Goal: Task Accomplishment & Management: Manage account settings

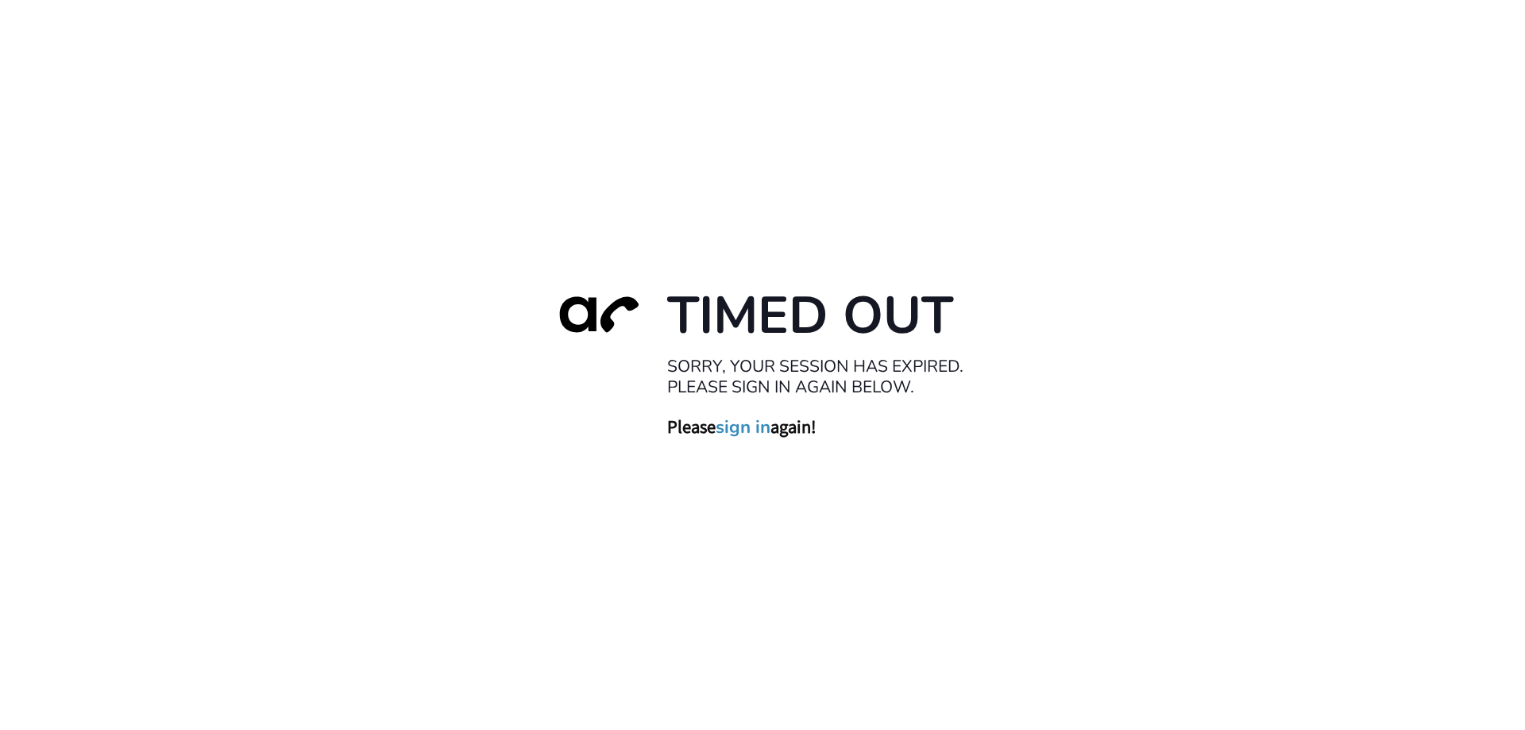
click at [734, 431] on link "sign in" at bounding box center [743, 427] width 55 height 22
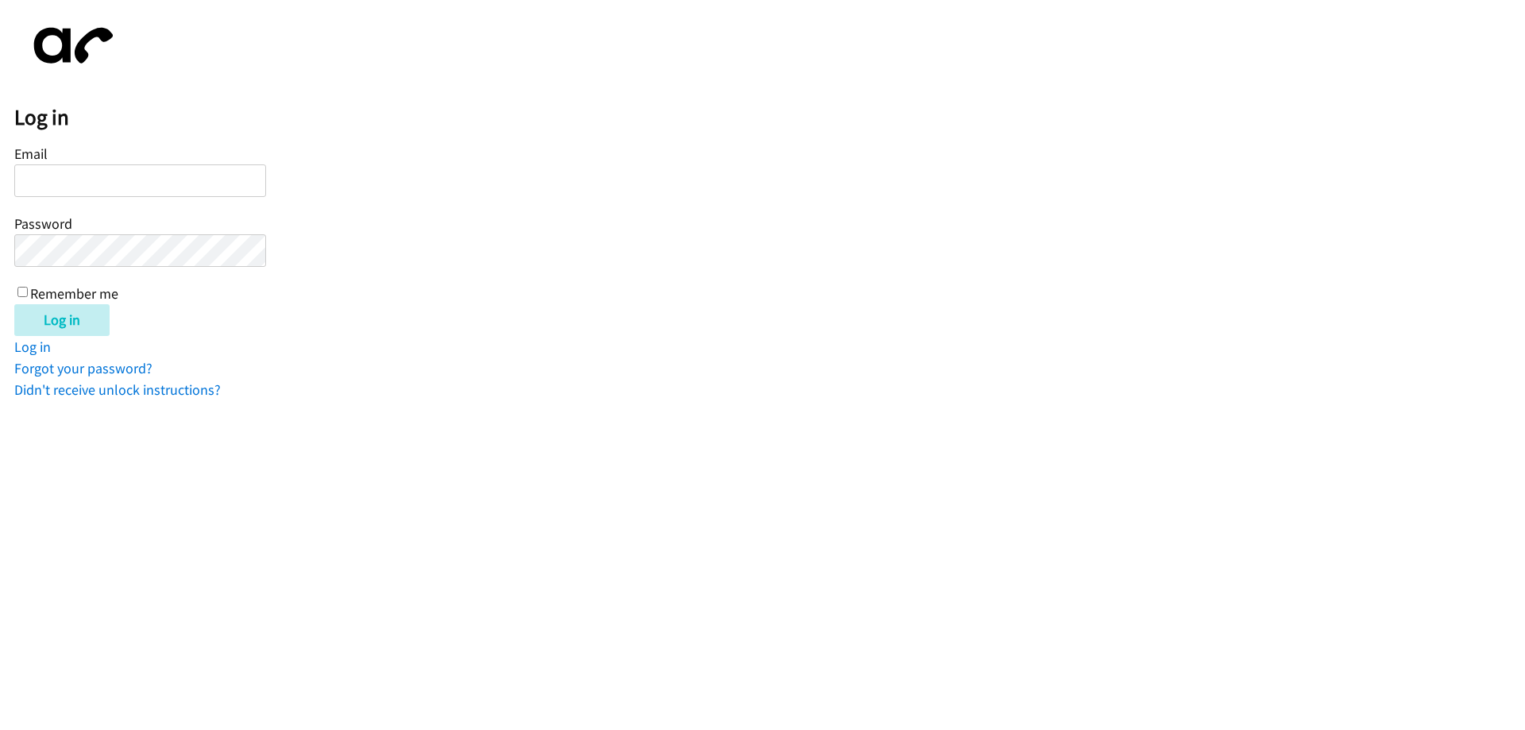
click at [89, 178] on input "Email" at bounding box center [140, 180] width 252 height 33
click at [561, 392] on div "Log in Email Password Remember me Log in Log in Forgot your password? Didn't re…" at bounding box center [769, 207] width 1511 height 386
click at [33, 341] on link "Log in" at bounding box center [32, 347] width 37 height 18
click at [63, 178] on input "Email" at bounding box center [140, 180] width 252 height 33
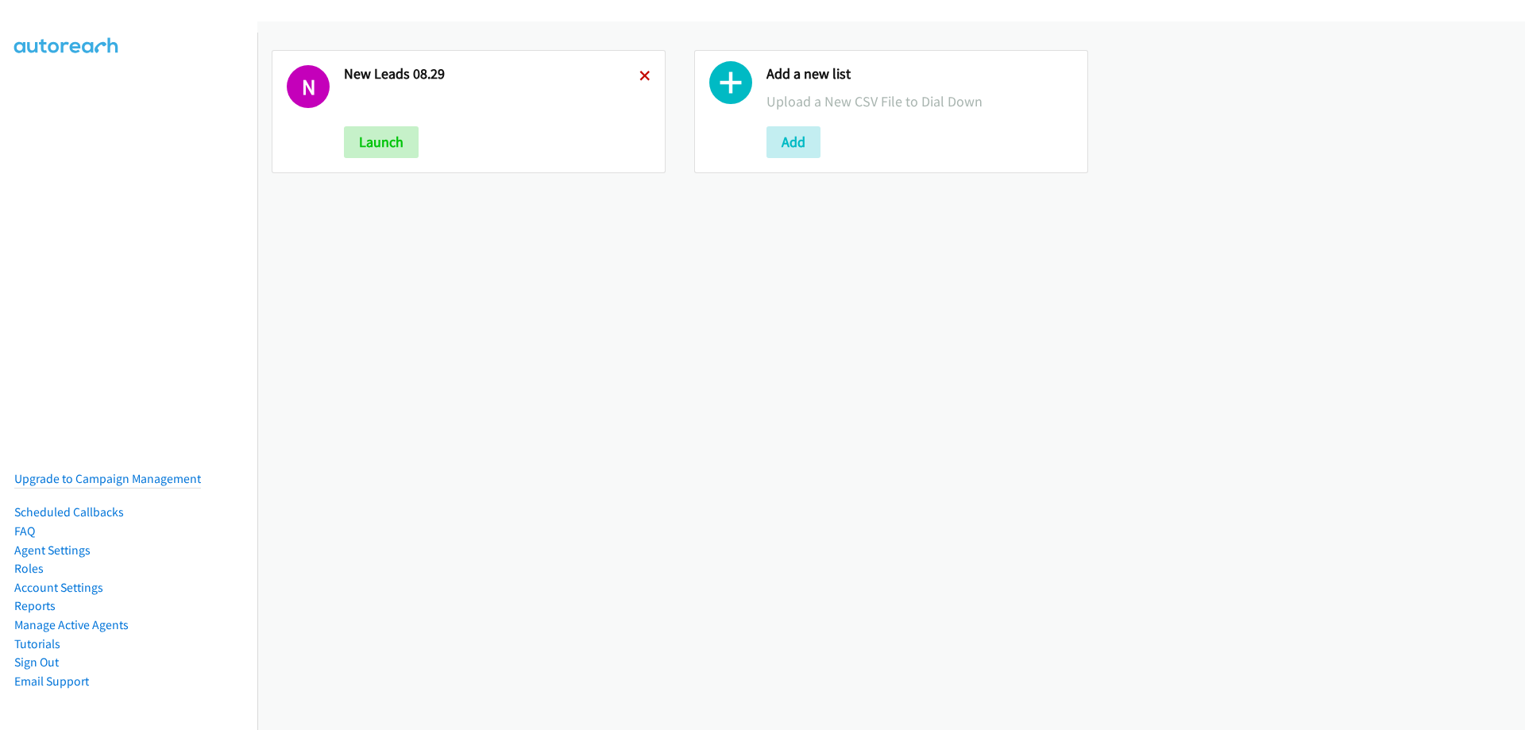
click at [645, 72] on icon at bounding box center [645, 77] width 11 height 11
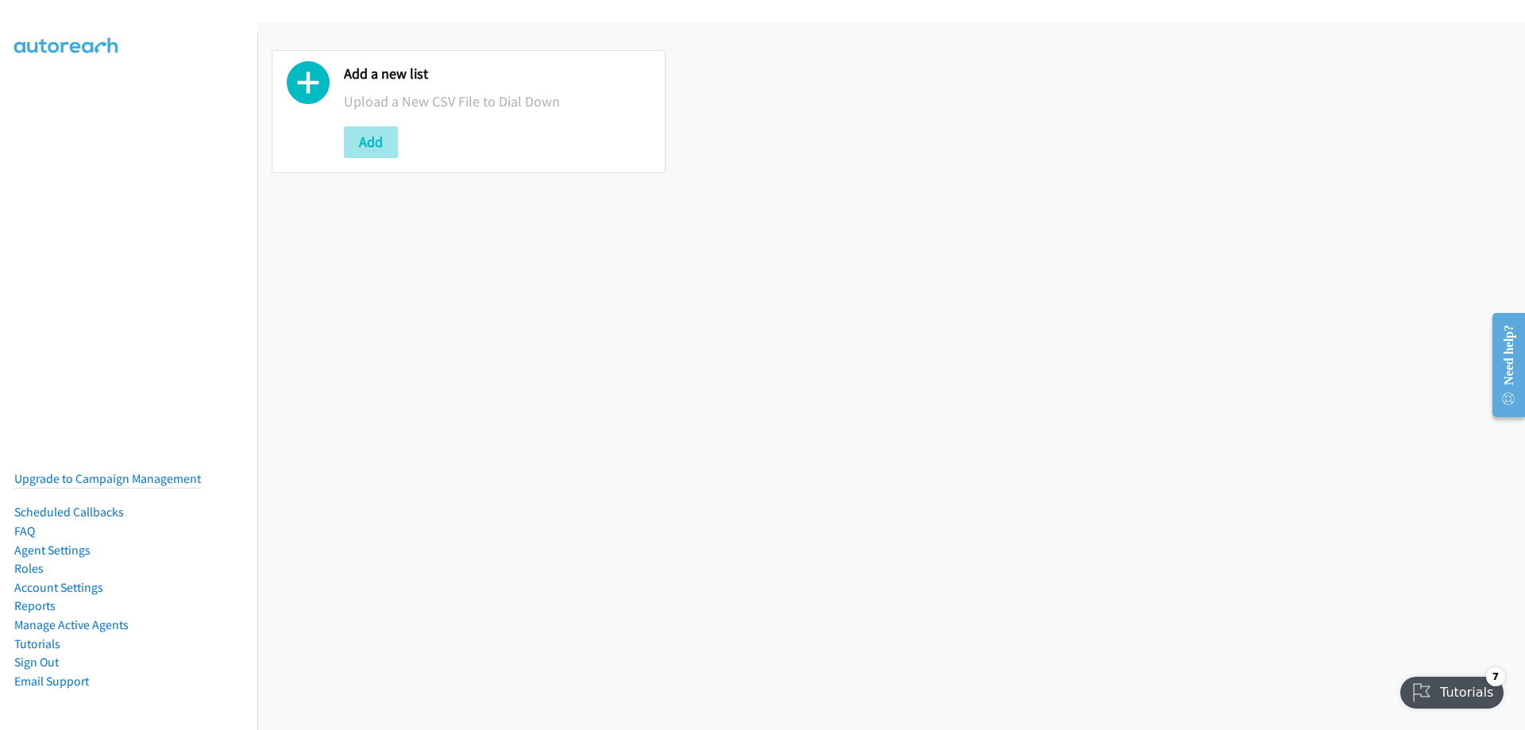
drag, startPoint x: 401, startPoint y: 135, endPoint x: 392, endPoint y: 140, distance: 10.7
click at [394, 138] on div "Add" at bounding box center [497, 142] width 307 height 32
click at [392, 140] on button "Add" at bounding box center [371, 142] width 54 height 32
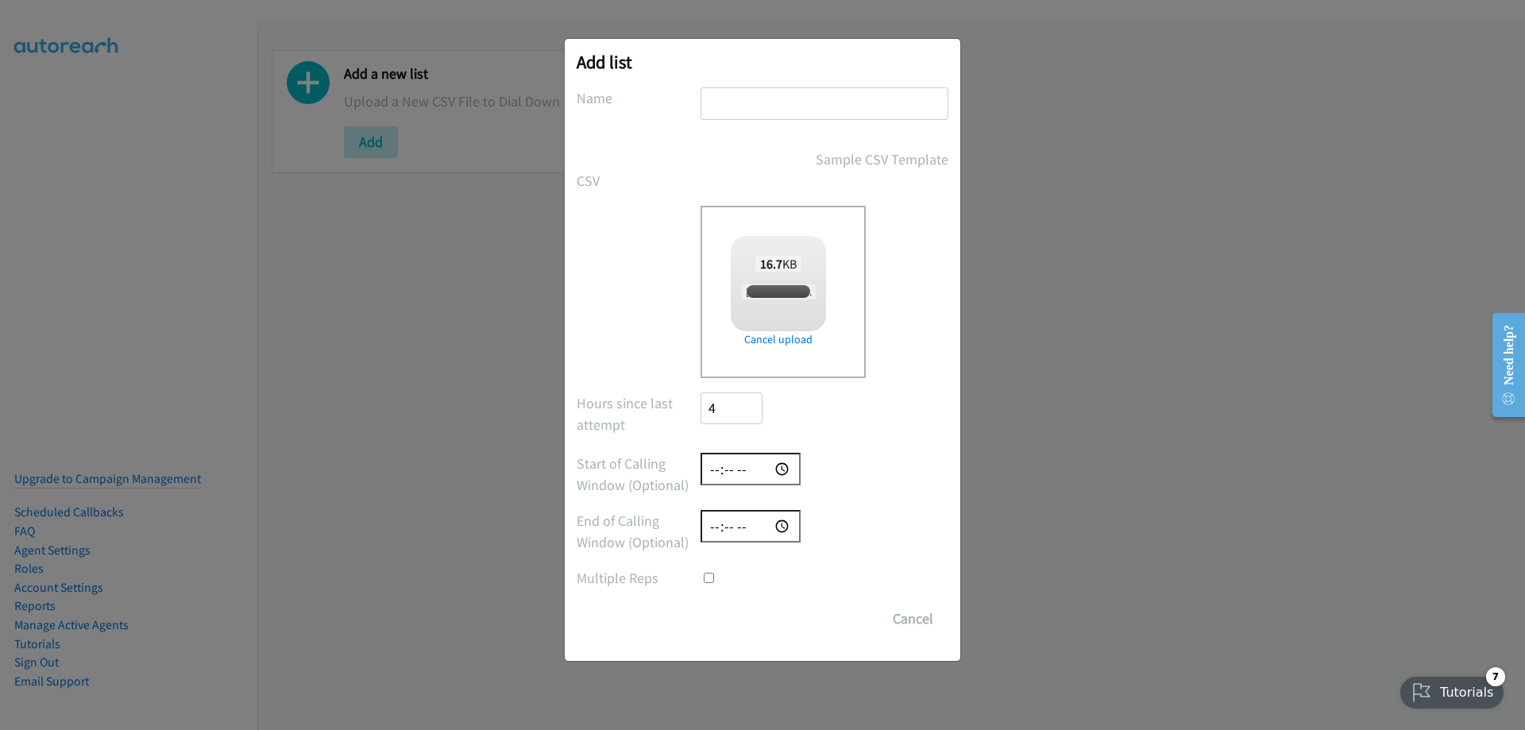
checkbox input "true"
click at [740, 89] on input "text" at bounding box center [825, 103] width 248 height 33
type input "Joe's Leads 9.2"
click at [708, 467] on input "time" at bounding box center [751, 469] width 100 height 33
type input "09:00"
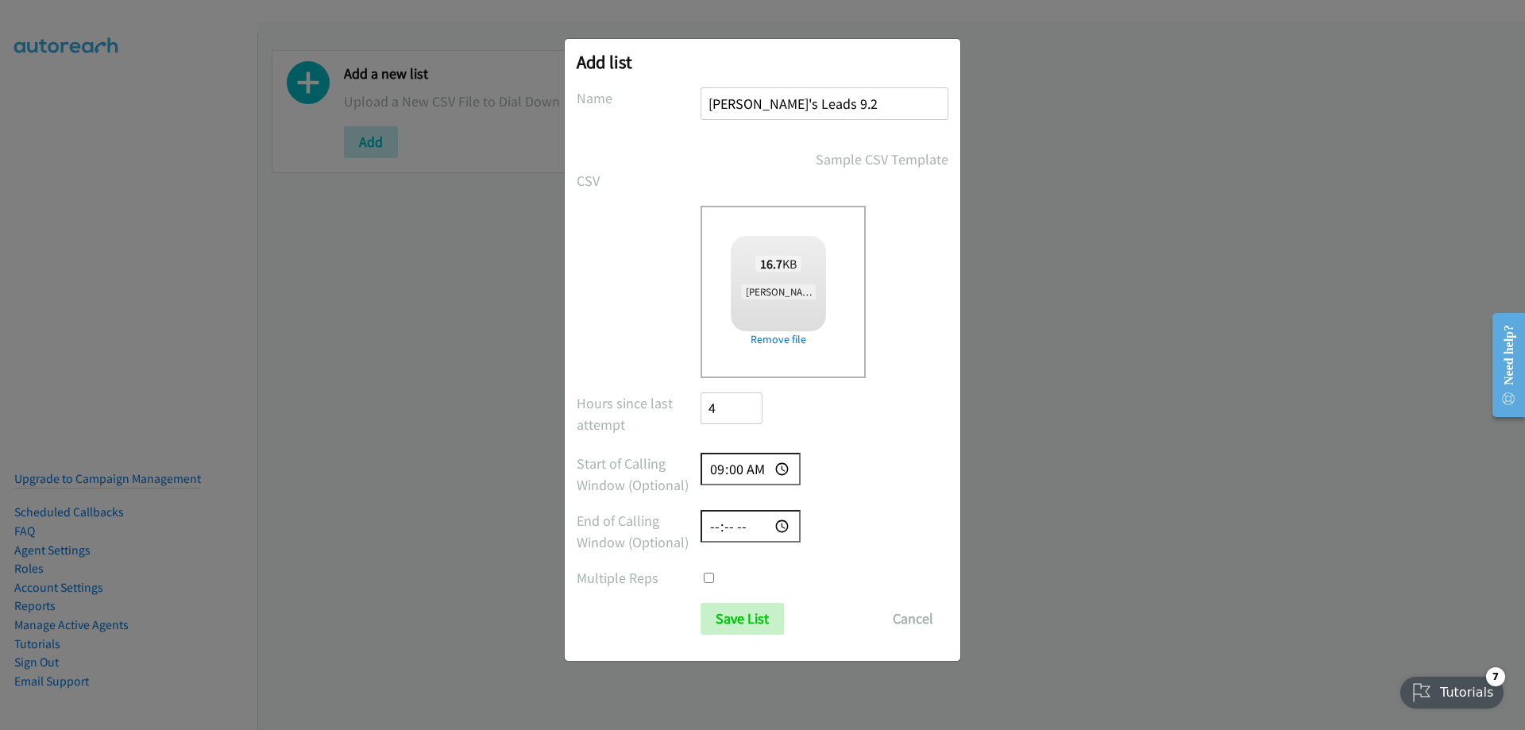
type input "16:30"
click at [754, 605] on input "Save List" at bounding box center [742, 619] width 83 height 32
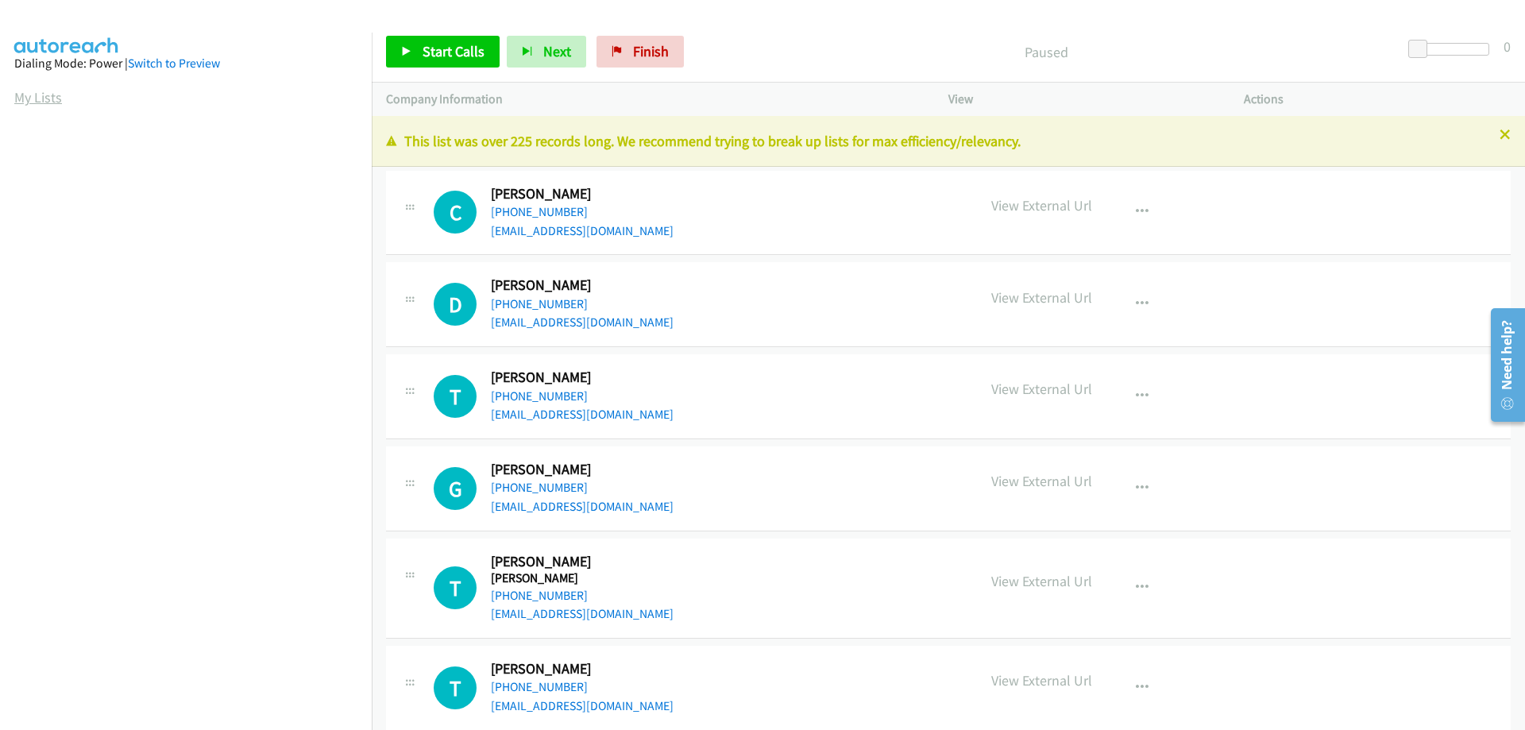
click at [34, 97] on link "My Lists" at bounding box center [38, 97] width 48 height 18
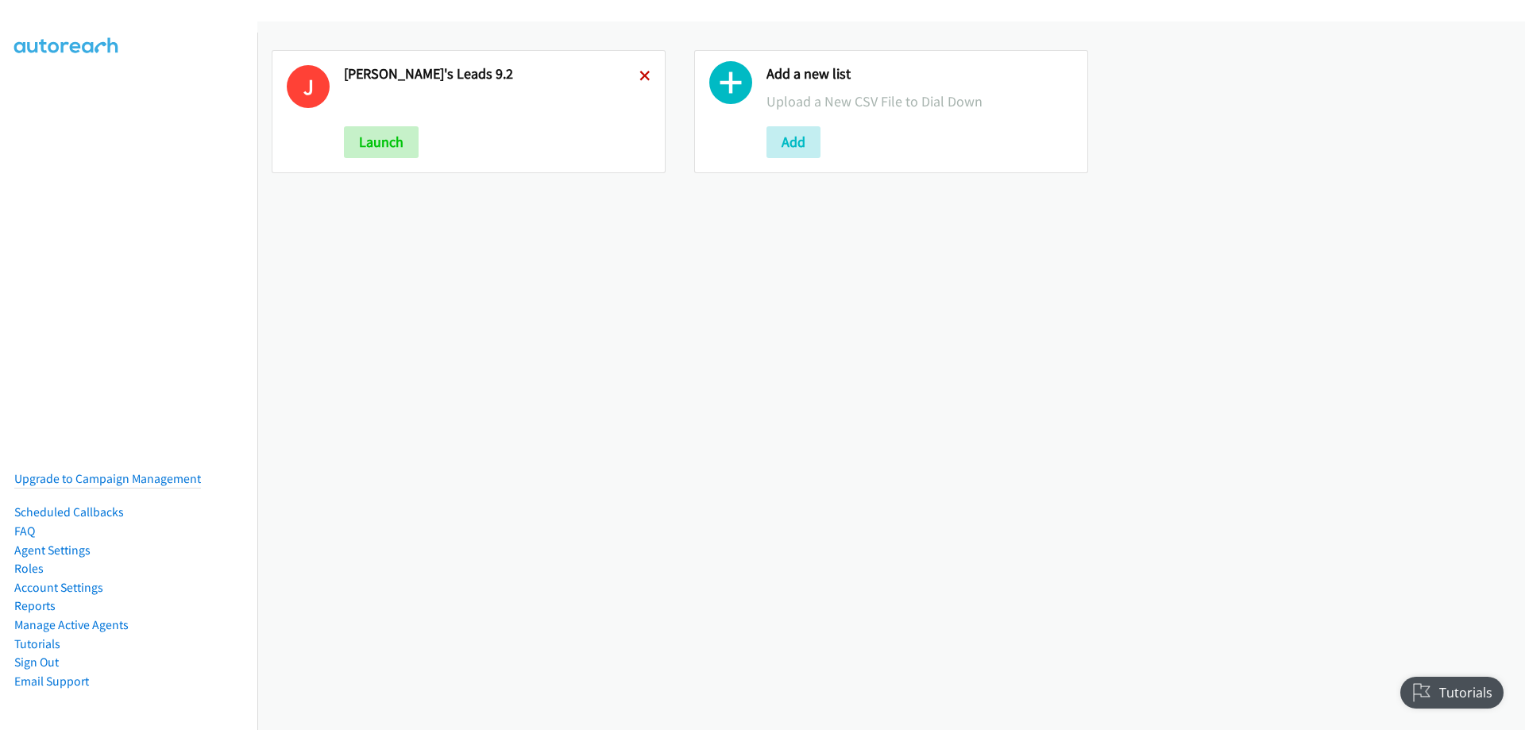
click at [642, 72] on icon at bounding box center [645, 77] width 11 height 11
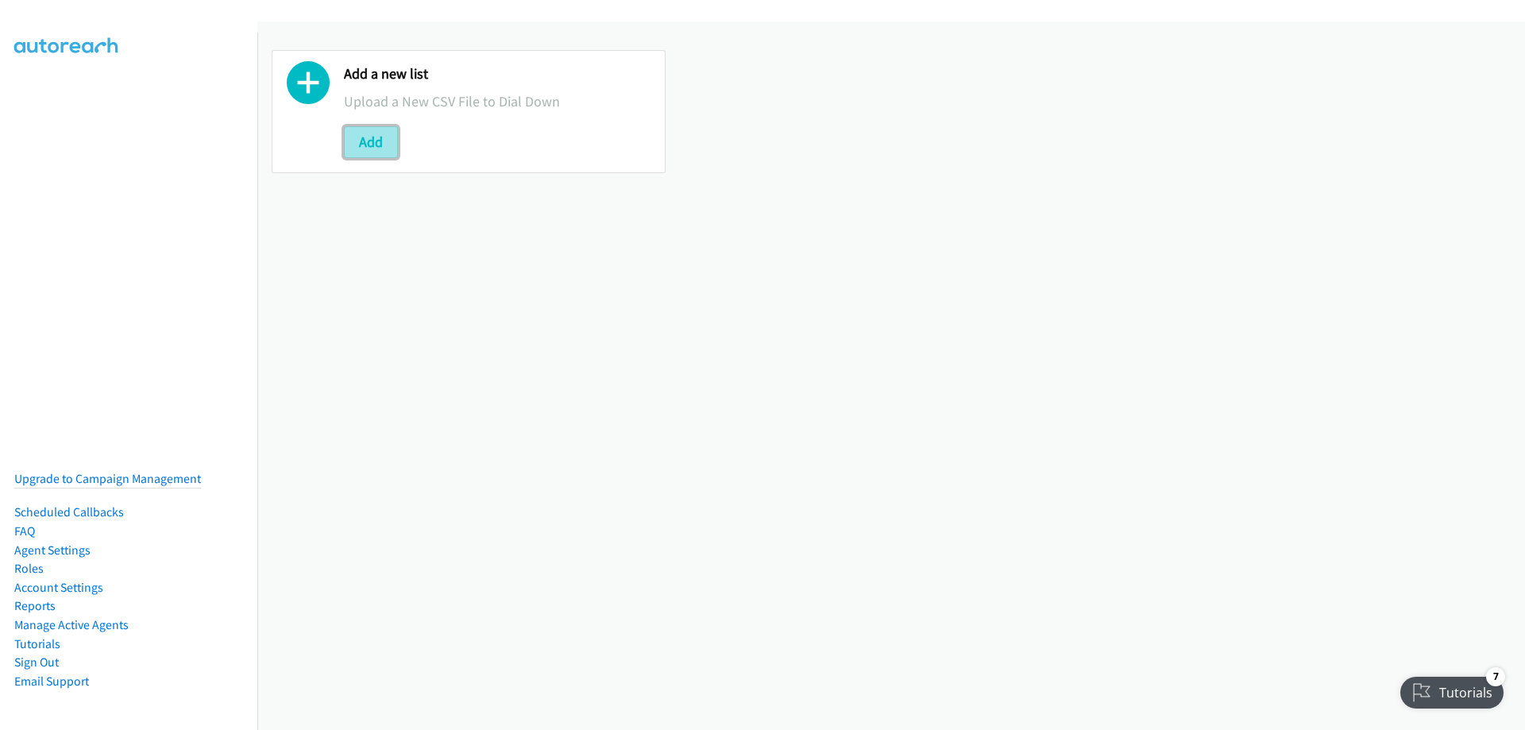
click at [376, 128] on button "Add" at bounding box center [371, 142] width 54 height 32
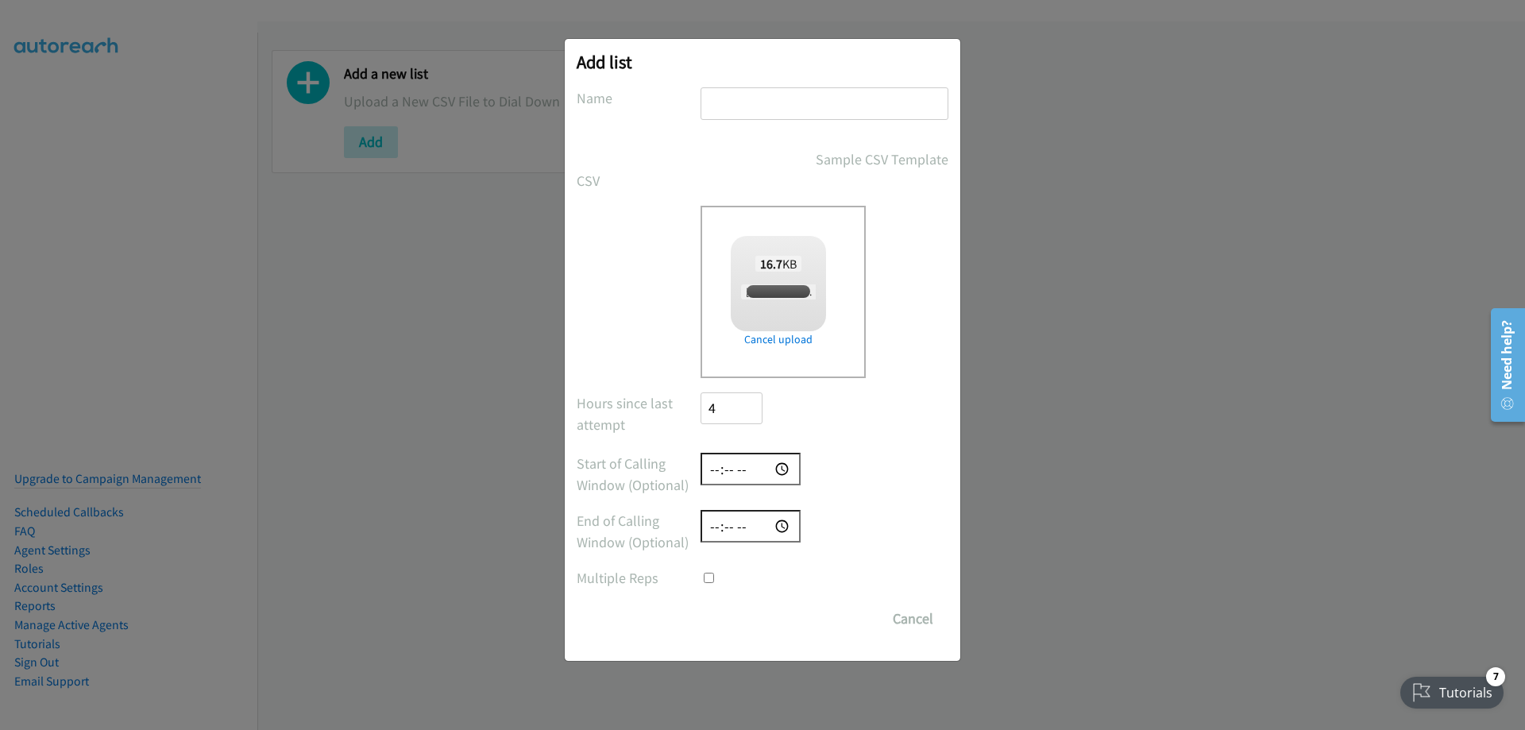
checkbox input "true"
click at [714, 100] on input "text" at bounding box center [825, 103] width 248 height 33
type input "[PERSON_NAME]'s Leads 9.2"
click at [709, 470] on input "time" at bounding box center [751, 469] width 100 height 33
type input "10:00"
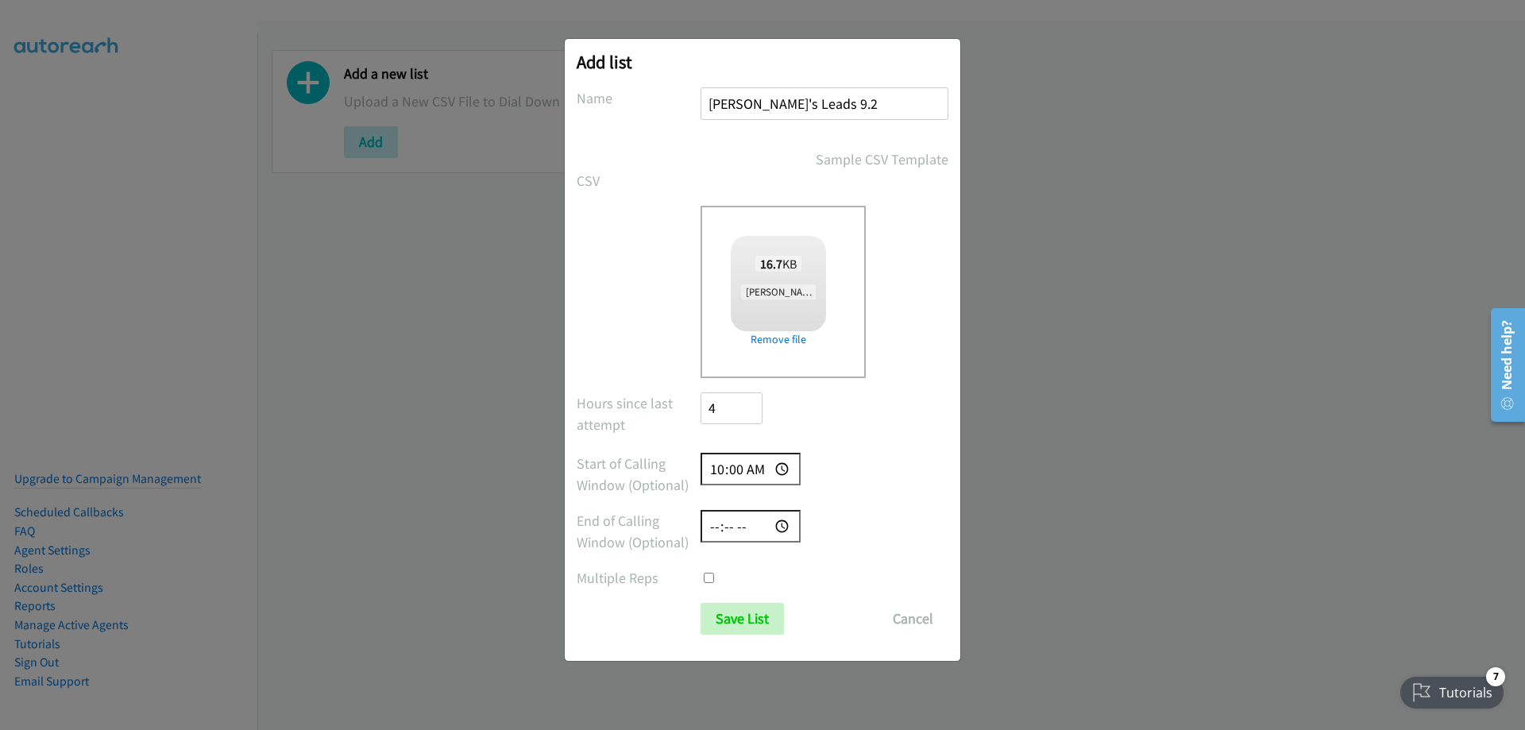
type input "16:30"
click at [748, 618] on input "Save List" at bounding box center [742, 619] width 83 height 32
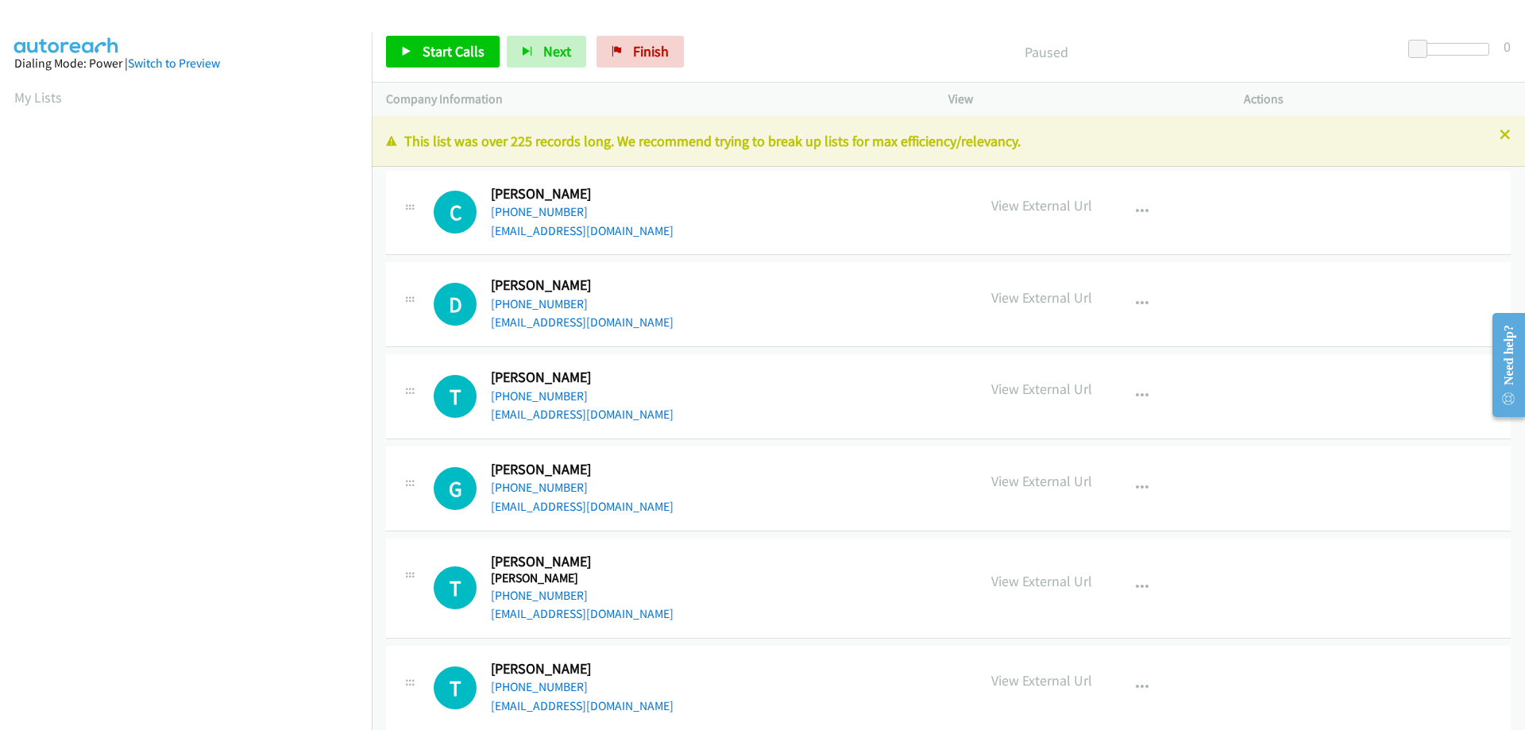
click at [27, 95] on link "My Lists" at bounding box center [38, 97] width 48 height 18
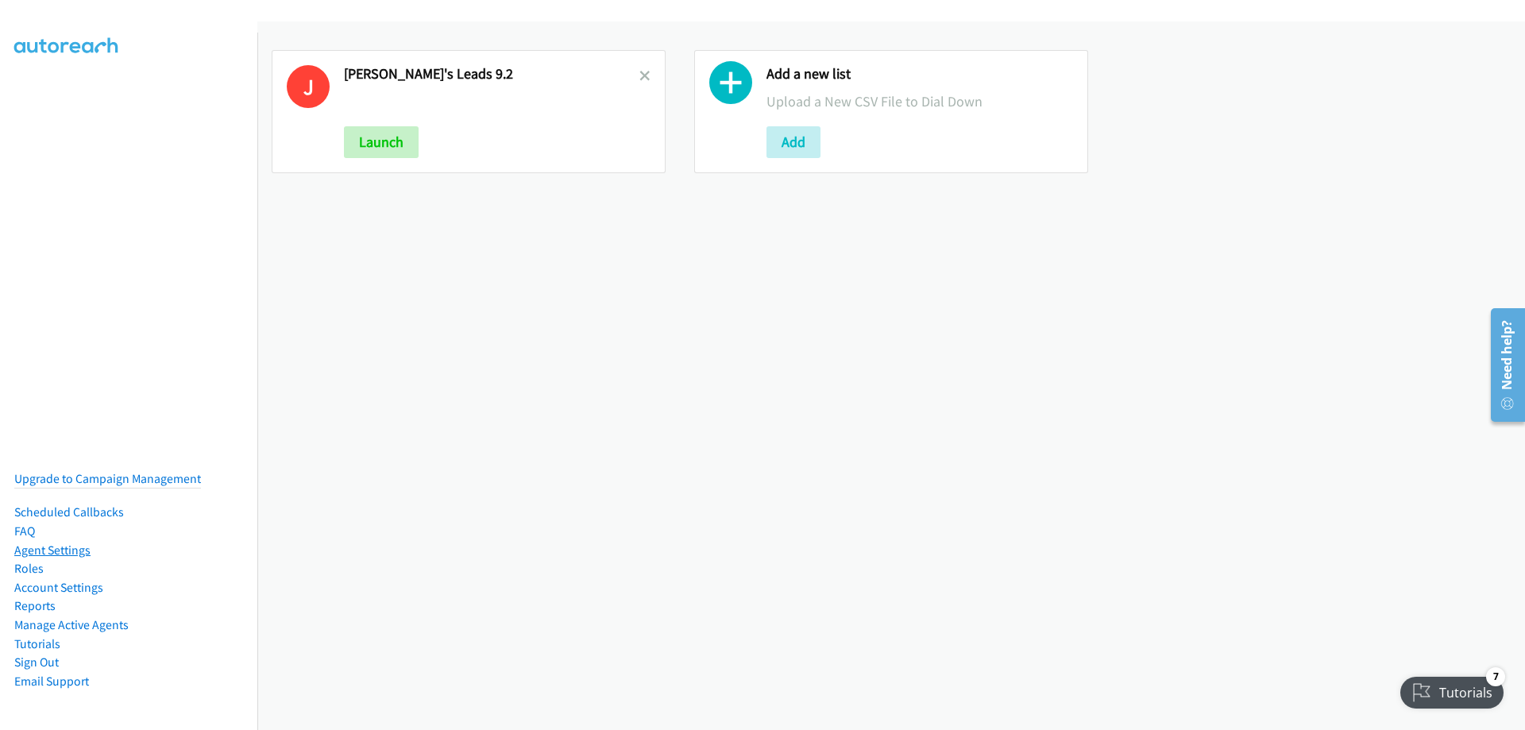
click at [66, 543] on link "Agent Settings" at bounding box center [52, 550] width 76 height 15
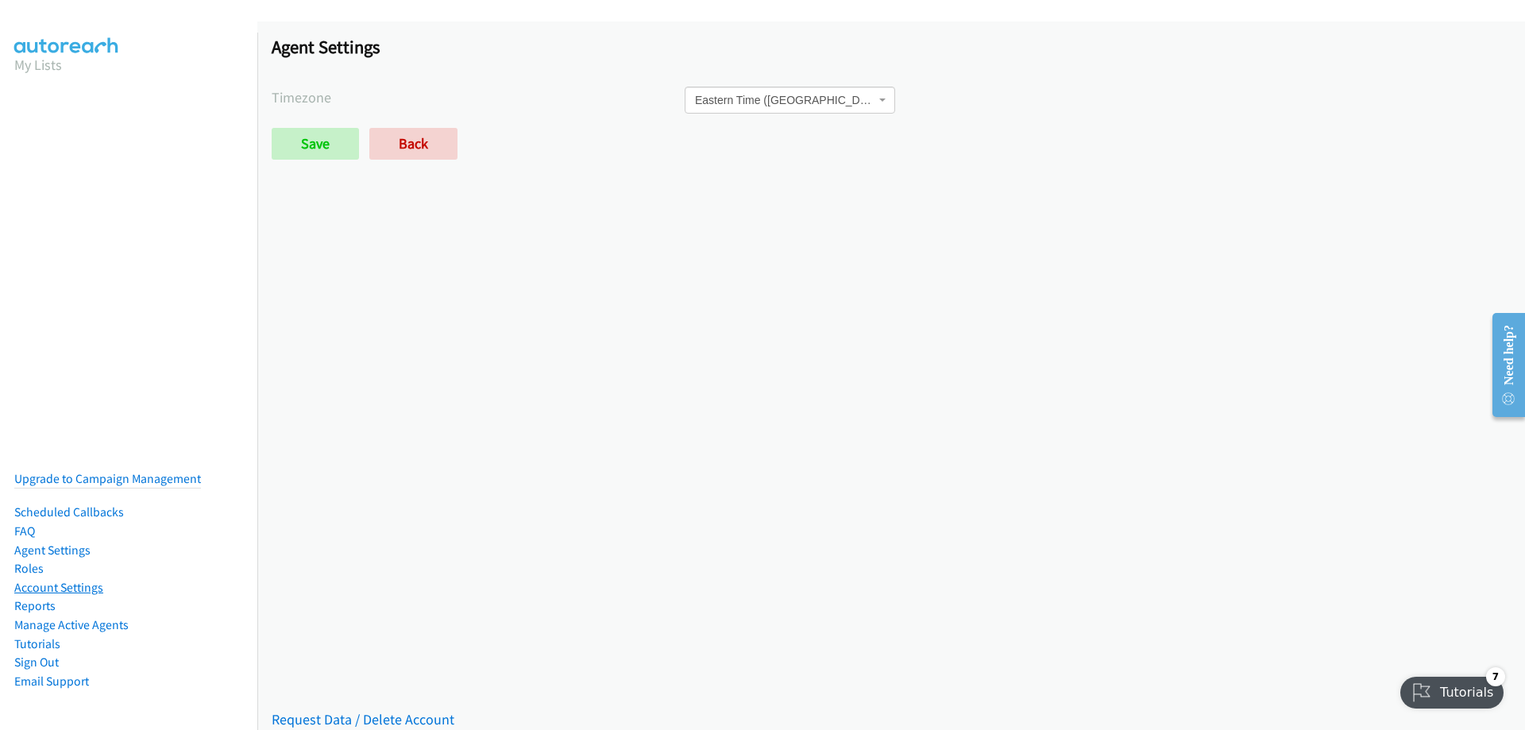
click at [69, 580] on link "Account Settings" at bounding box center [58, 587] width 89 height 15
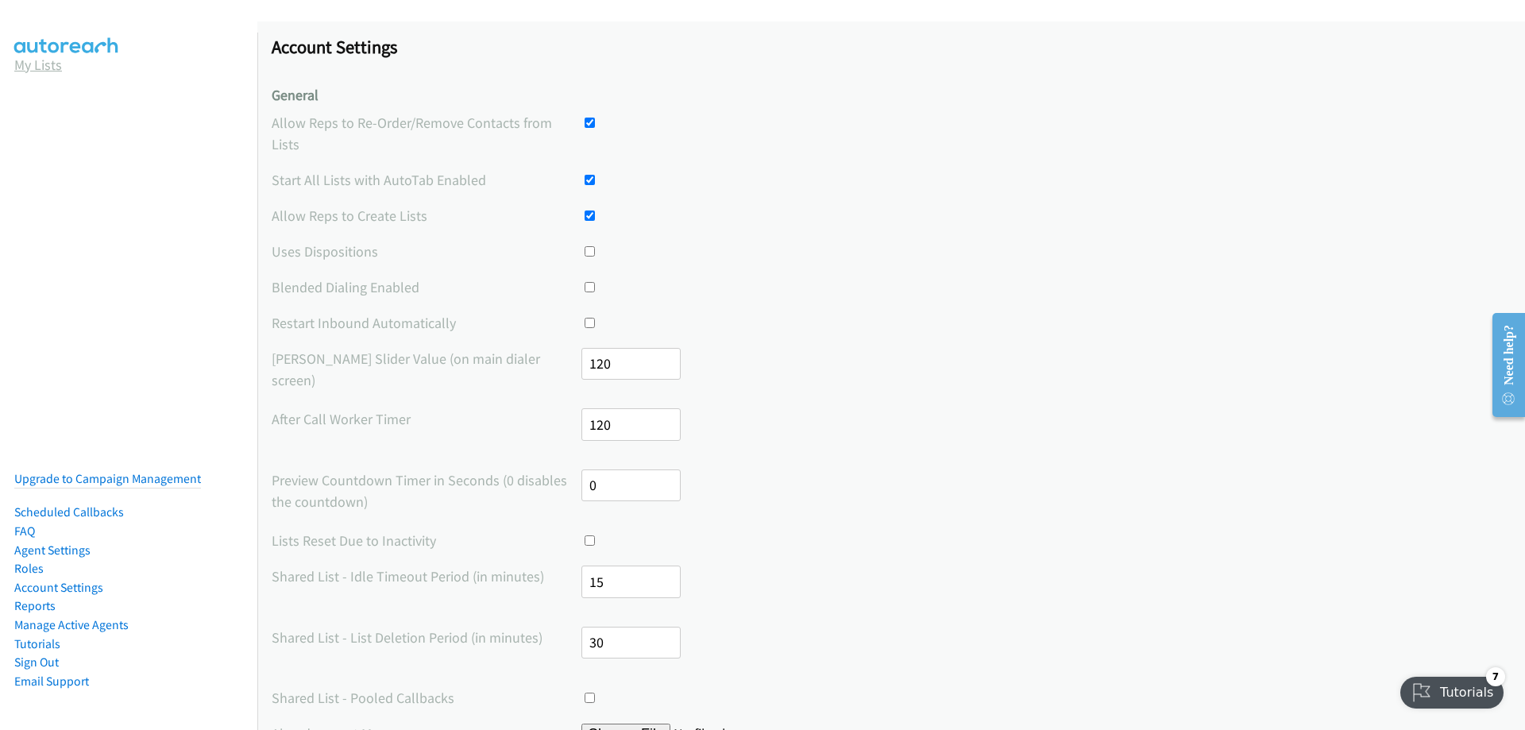
click at [41, 63] on link "My Lists" at bounding box center [38, 65] width 48 height 18
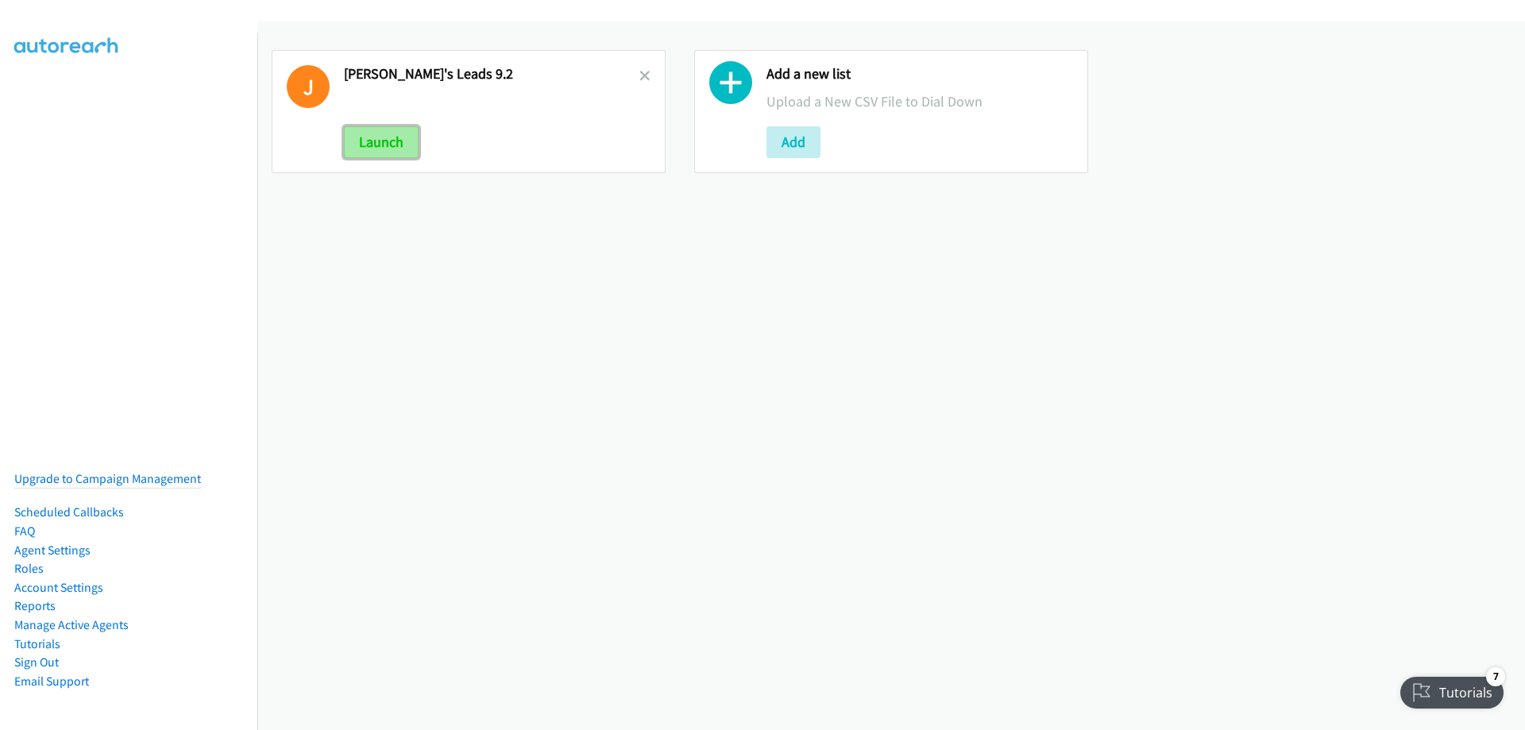
click at [405, 145] on button "Launch" at bounding box center [381, 142] width 75 height 32
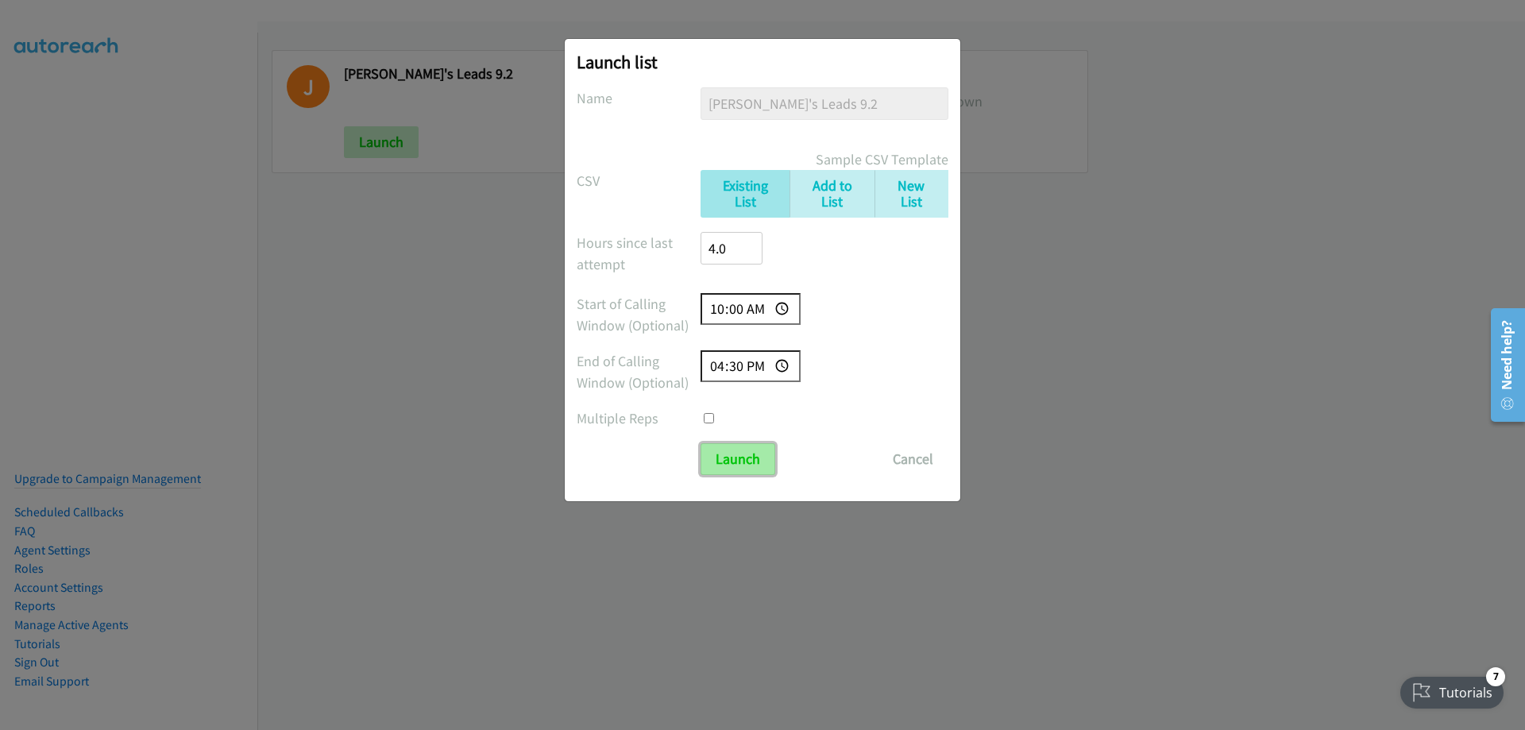
click at [753, 455] on input "Launch" at bounding box center [738, 459] width 75 height 32
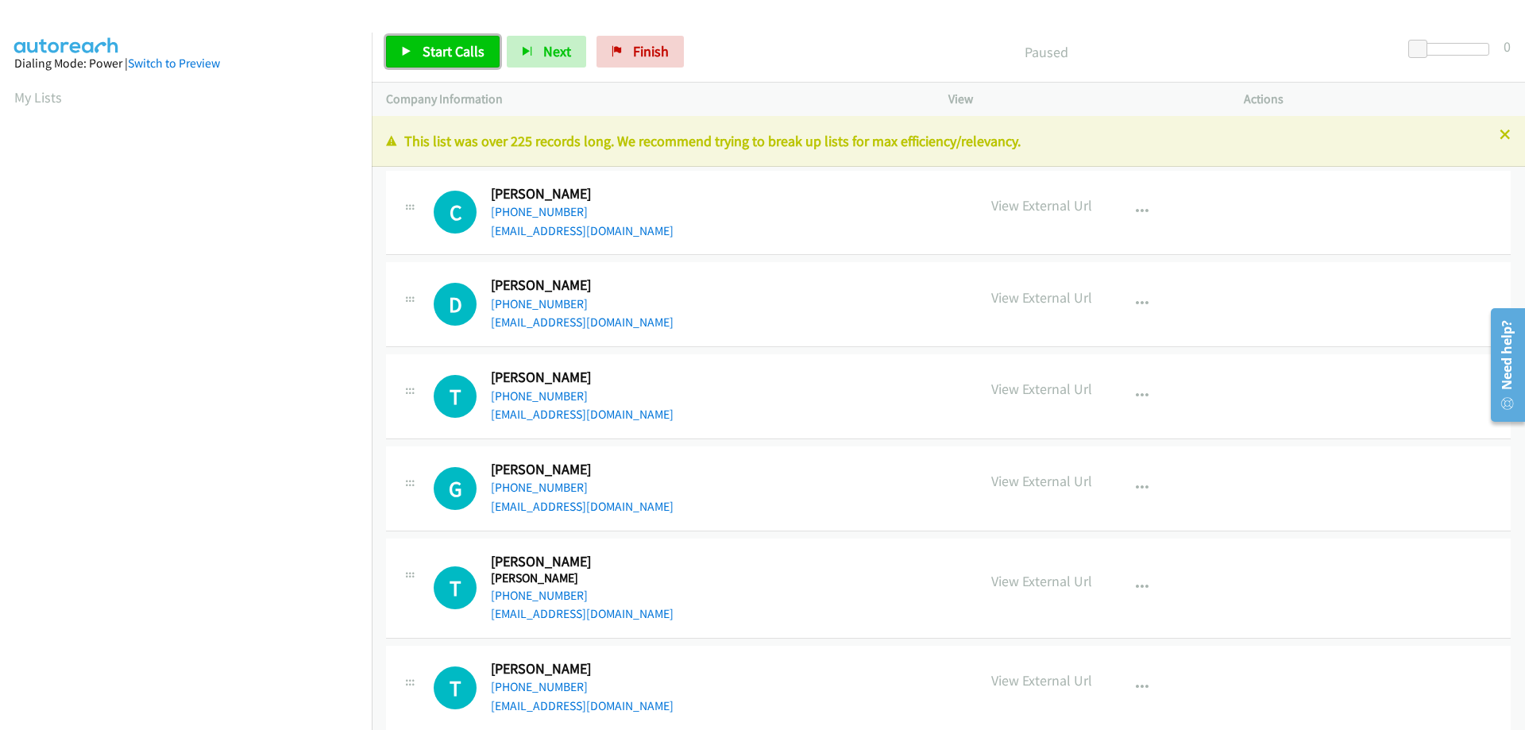
click at [426, 55] on span "Start Calls" at bounding box center [454, 51] width 62 height 18
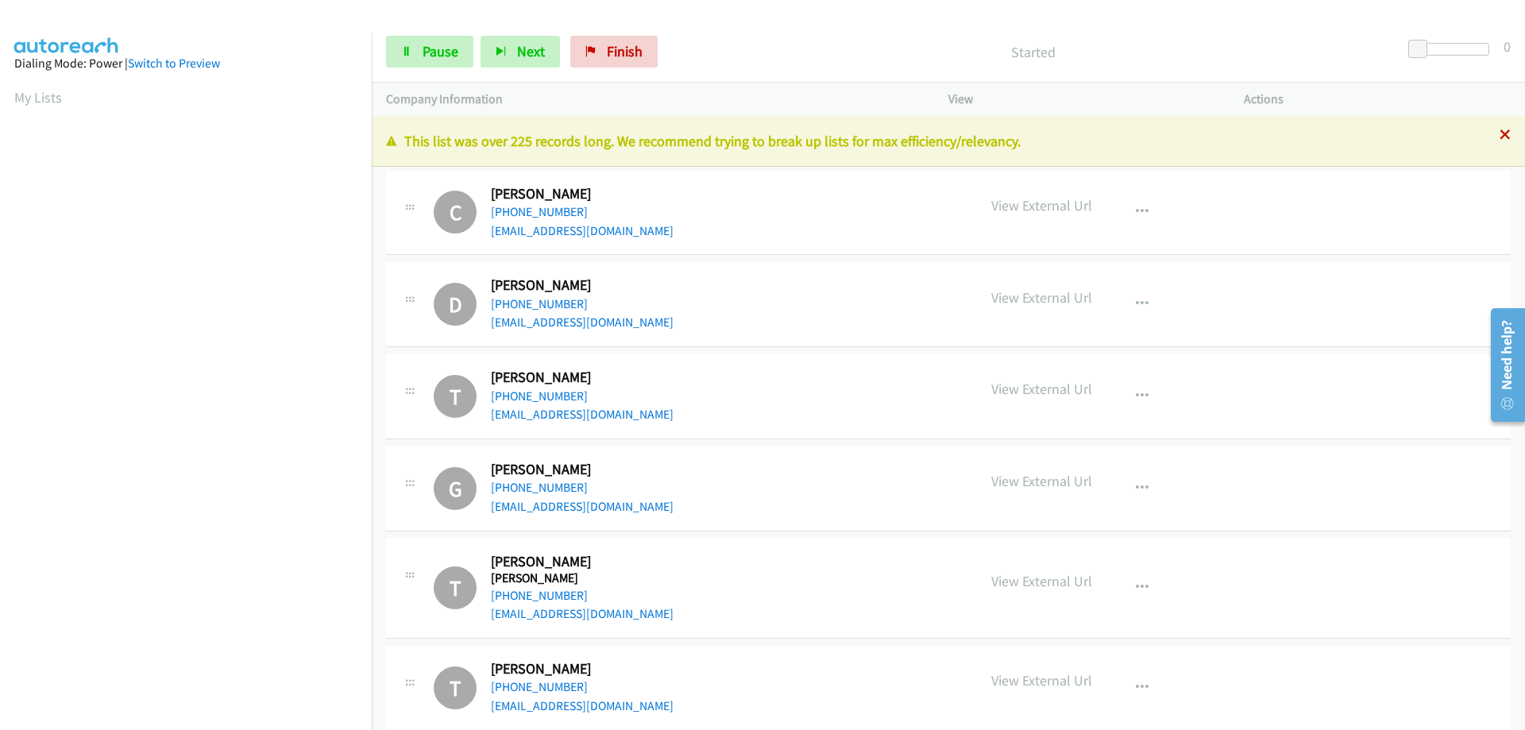
click at [1495, 132] on div "+1 415-964-1034 Call failed - Please reload the list and try again This list wa…" at bounding box center [949, 423] width 1154 height 614
click at [447, 53] on span "Start Calls" at bounding box center [454, 51] width 62 height 18
click at [428, 56] on span "Pause" at bounding box center [441, 51] width 36 height 18
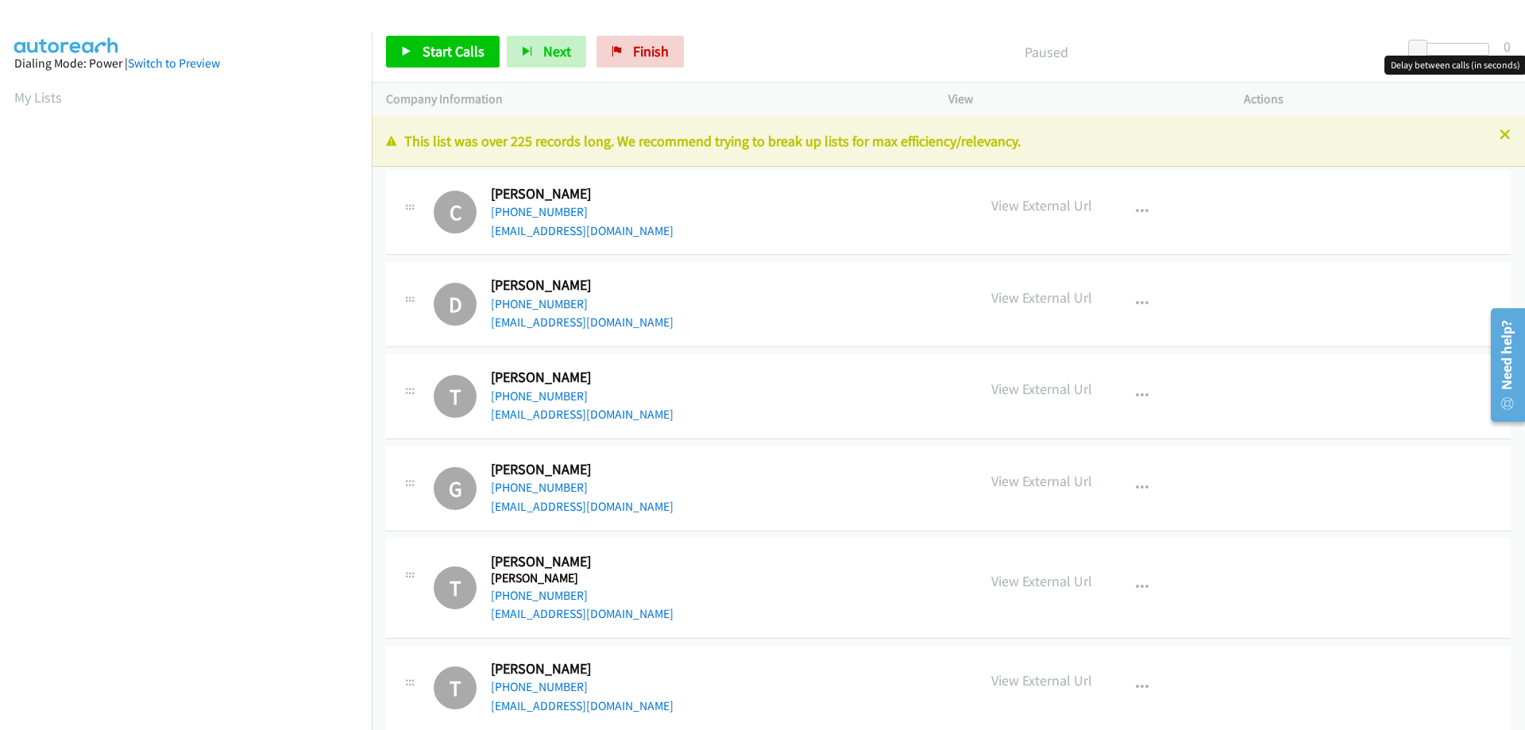
click at [1438, 44] on div at bounding box center [1453, 49] width 73 height 13
click at [1429, 48] on span at bounding box center [1425, 49] width 19 height 19
click at [438, 46] on span "Start Calls" at bounding box center [454, 51] width 62 height 18
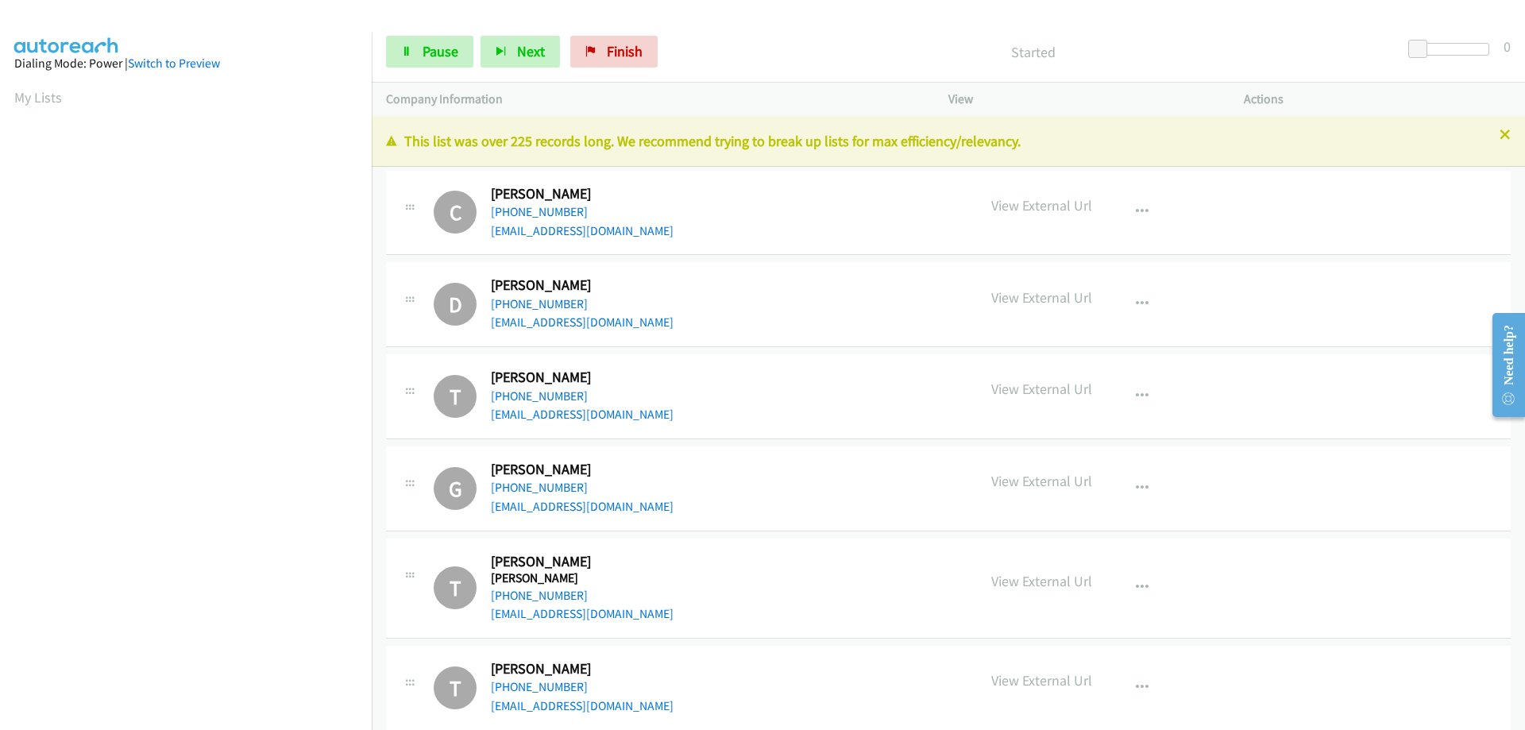
click at [707, 0] on div "Start Calls Pause Next Finish Started 0 Company Information Info Status View Ac…" at bounding box center [762, 0] width 1525 height 0
click at [225, 96] on section "My Lists" at bounding box center [185, 97] width 343 height 21
click at [423, 52] on span "Pause" at bounding box center [441, 51] width 36 height 18
click at [423, 52] on span "Start Calls" at bounding box center [454, 51] width 62 height 18
click at [434, 44] on span "Start Calls" at bounding box center [454, 51] width 62 height 18
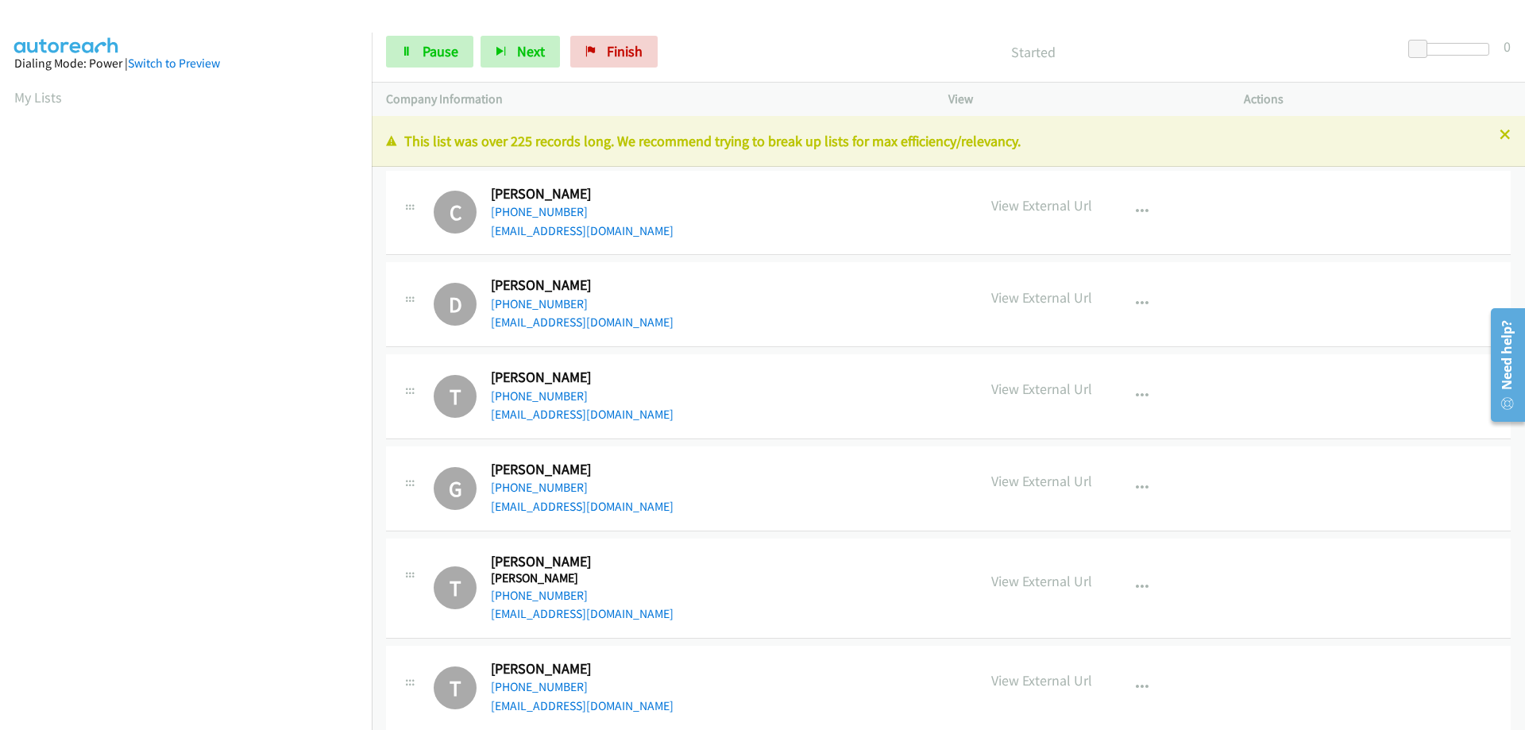
drag, startPoint x: 435, startPoint y: 44, endPoint x: 856, endPoint y: 52, distance: 422.0
click at [856, 52] on p "Started" at bounding box center [1033, 51] width 709 height 21
click at [416, 62] on link "Pause" at bounding box center [429, 52] width 87 height 32
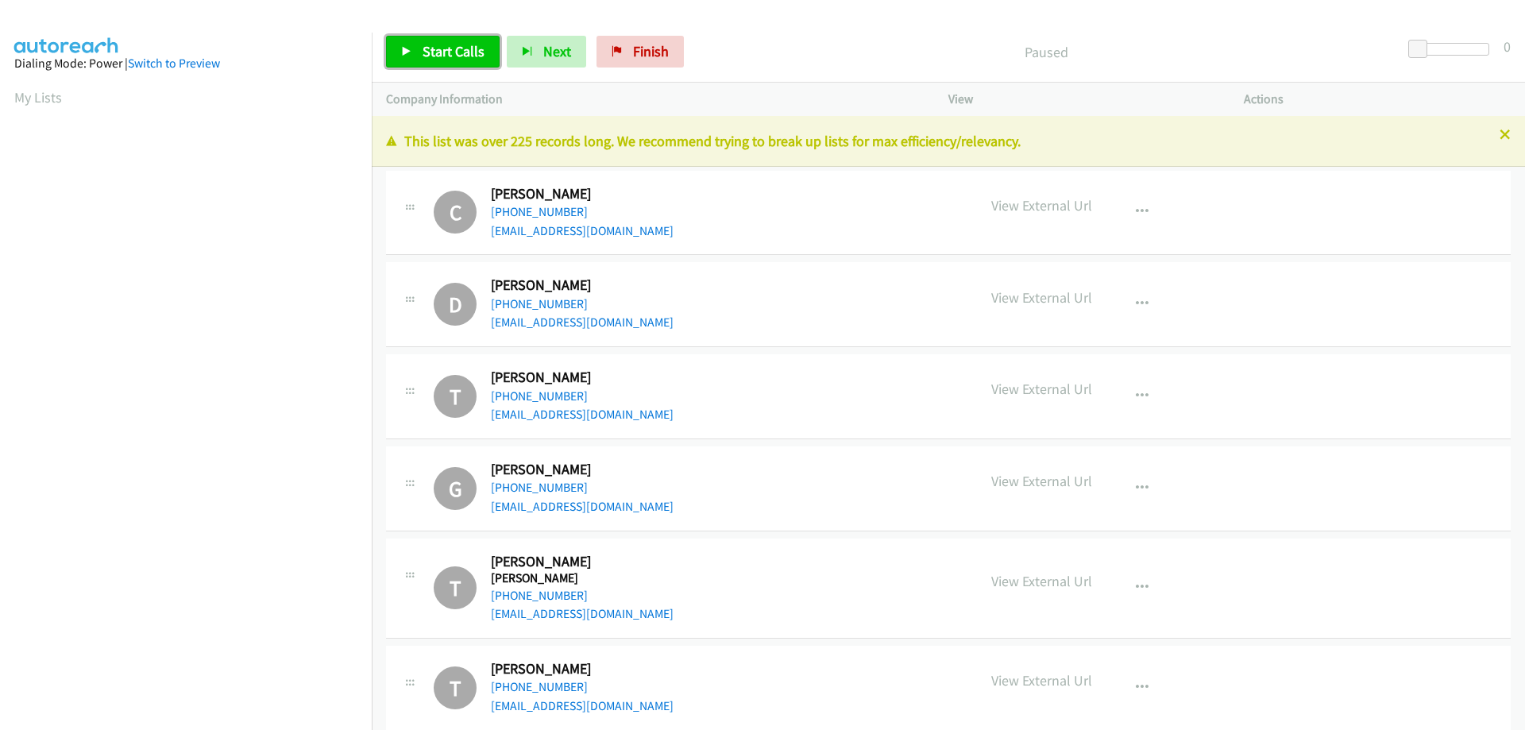
click at [437, 64] on link "Start Calls" at bounding box center [443, 52] width 114 height 32
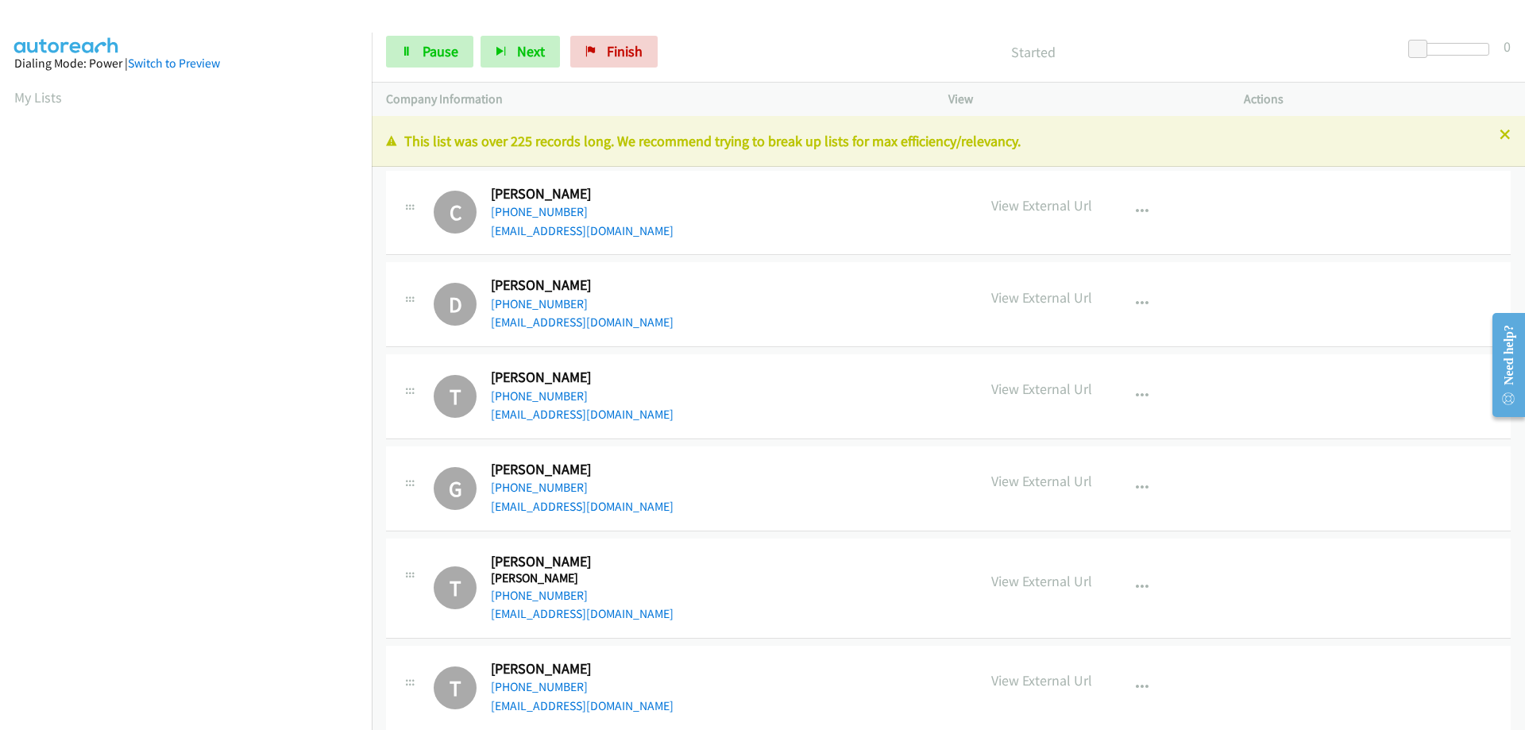
click at [10, 95] on aside "Dialing Mode: Power | Switch to Preview My Lists" at bounding box center [186, 472] width 372 height 879
click at [33, 95] on link "My Lists" at bounding box center [38, 97] width 48 height 18
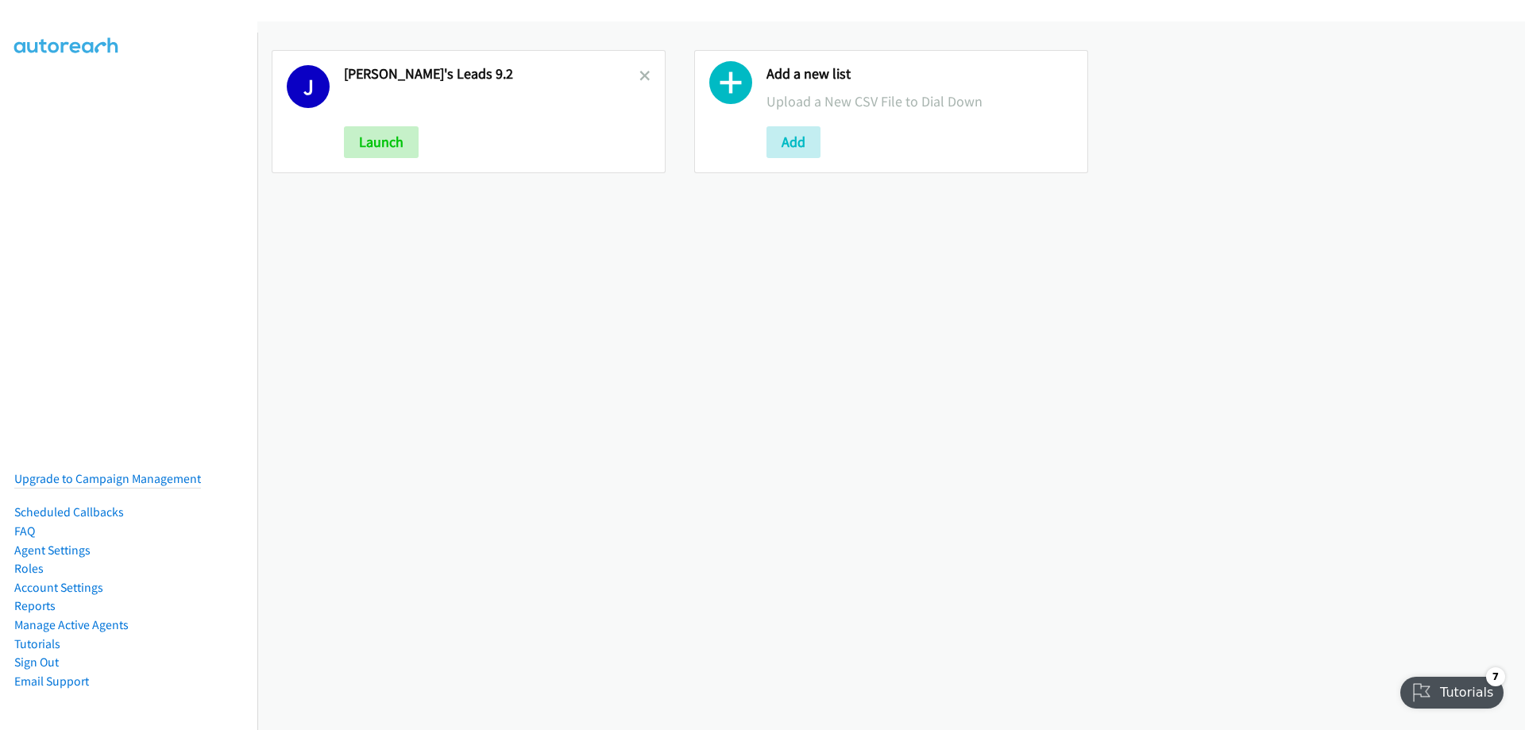
click at [640, 68] on link at bounding box center [645, 76] width 11 height 18
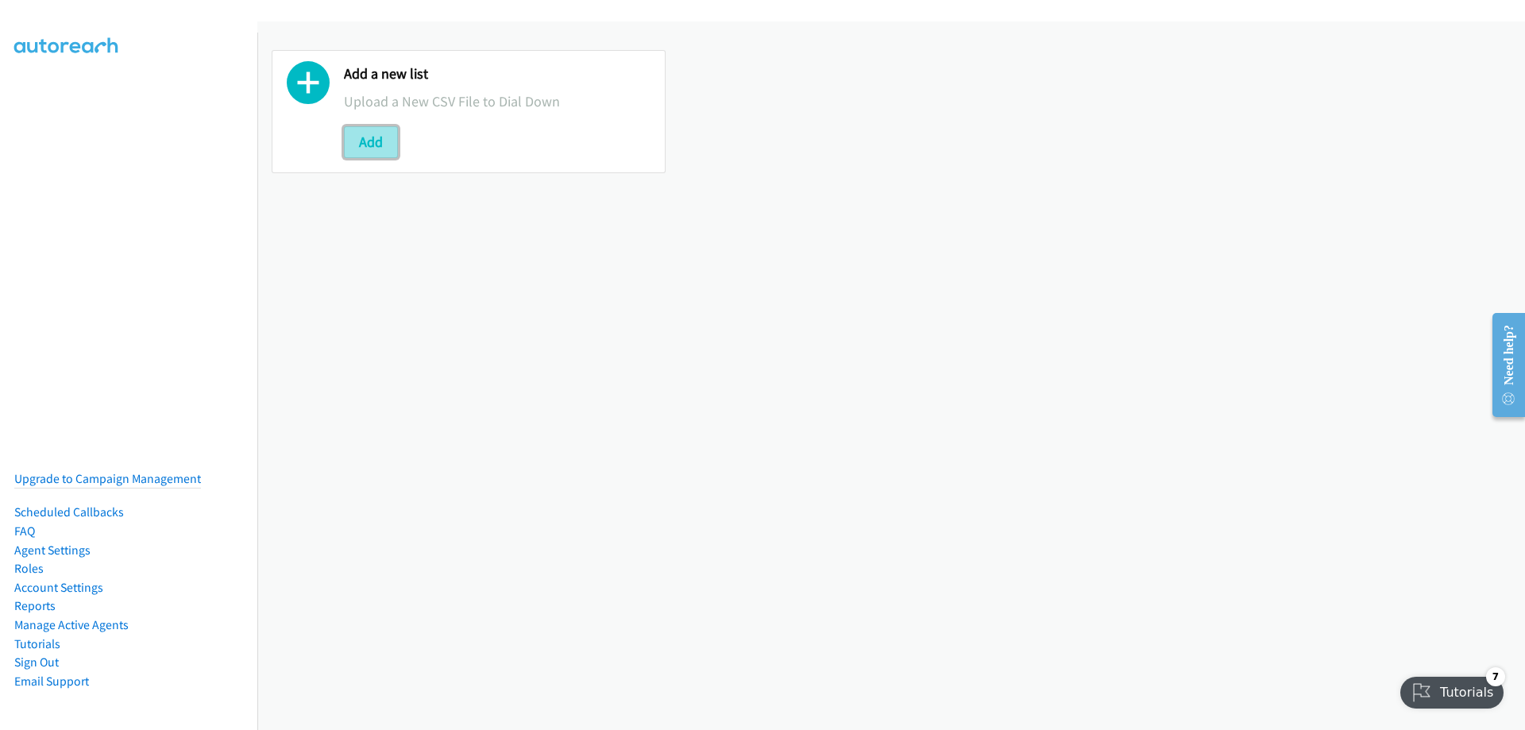
click at [350, 144] on button "Add" at bounding box center [371, 142] width 54 height 32
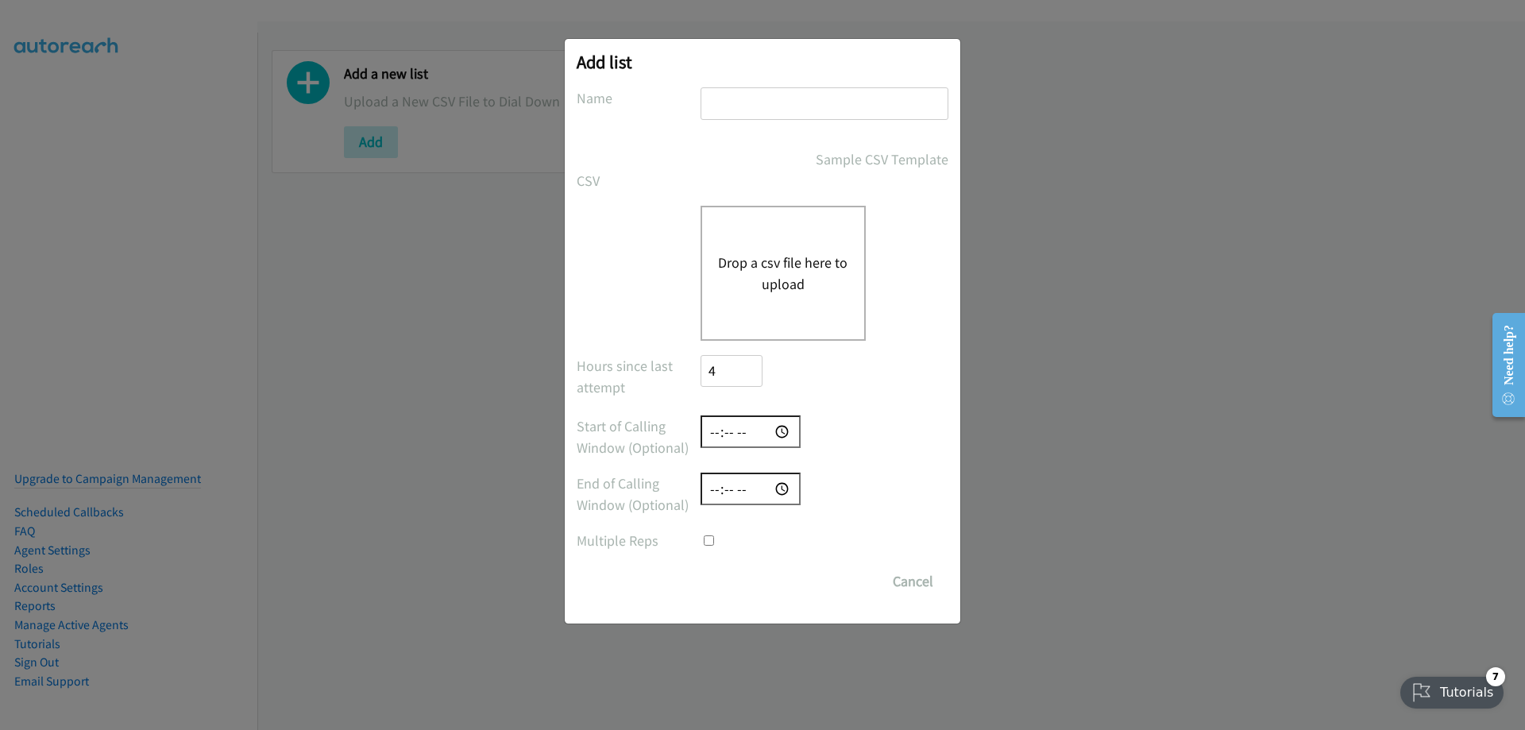
click at [784, 97] on input "text" at bounding box center [825, 103] width 248 height 33
type input "[PERSON_NAME]'s Leads 9.2"
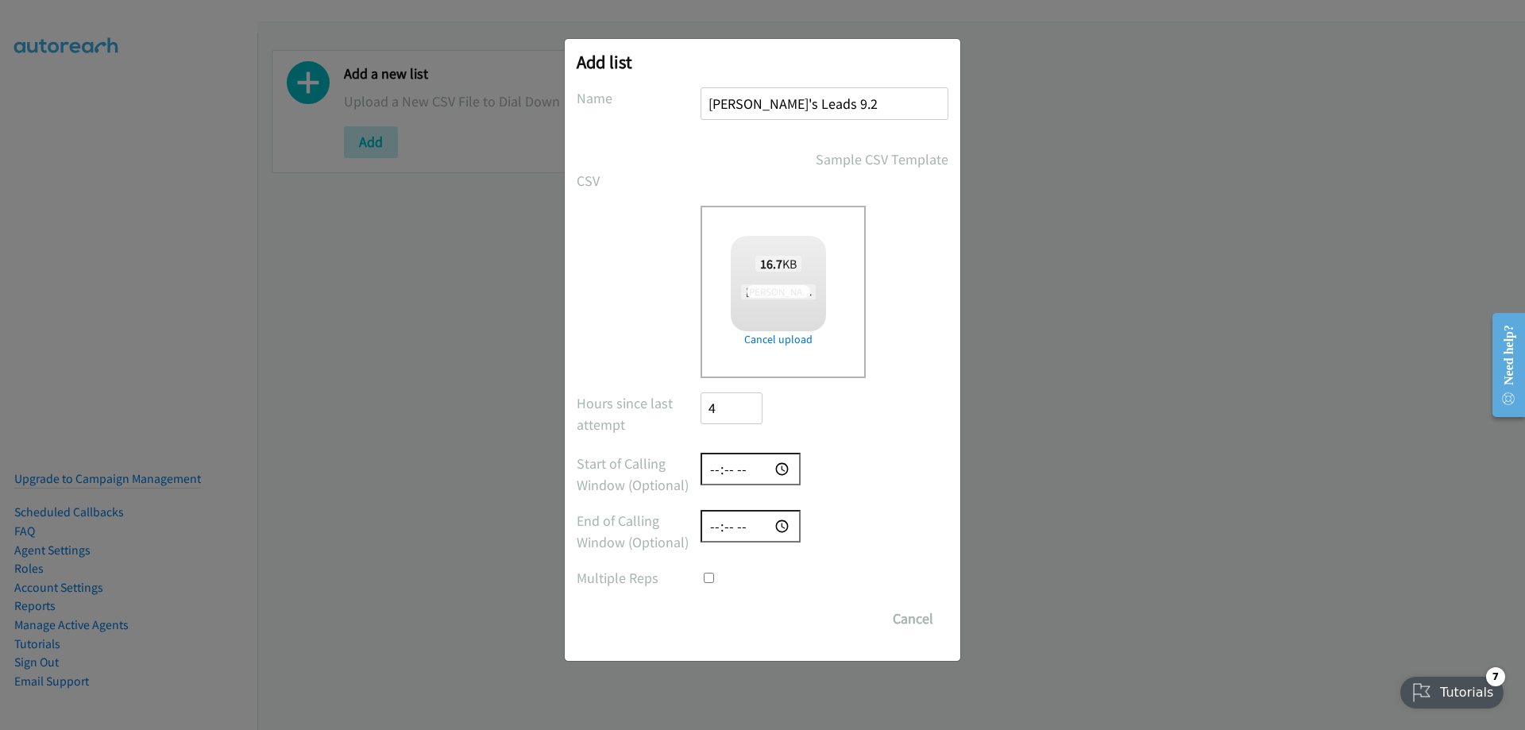
checkbox input "true"
click at [709, 471] on input "time" at bounding box center [751, 469] width 100 height 33
type input "09:30"
click at [729, 628] on input "Save List" at bounding box center [742, 619] width 83 height 32
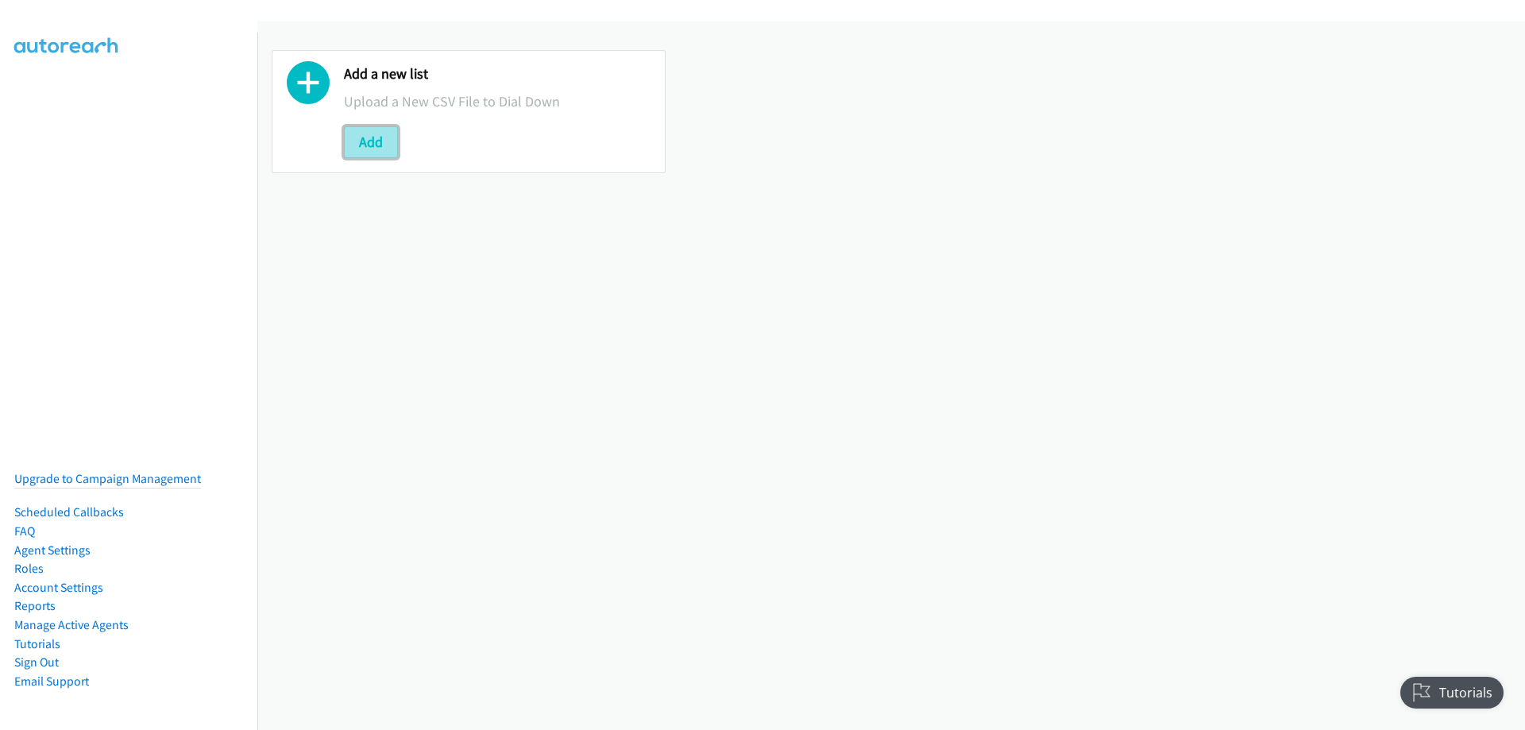
click at [363, 134] on button "Add" at bounding box center [371, 142] width 54 height 32
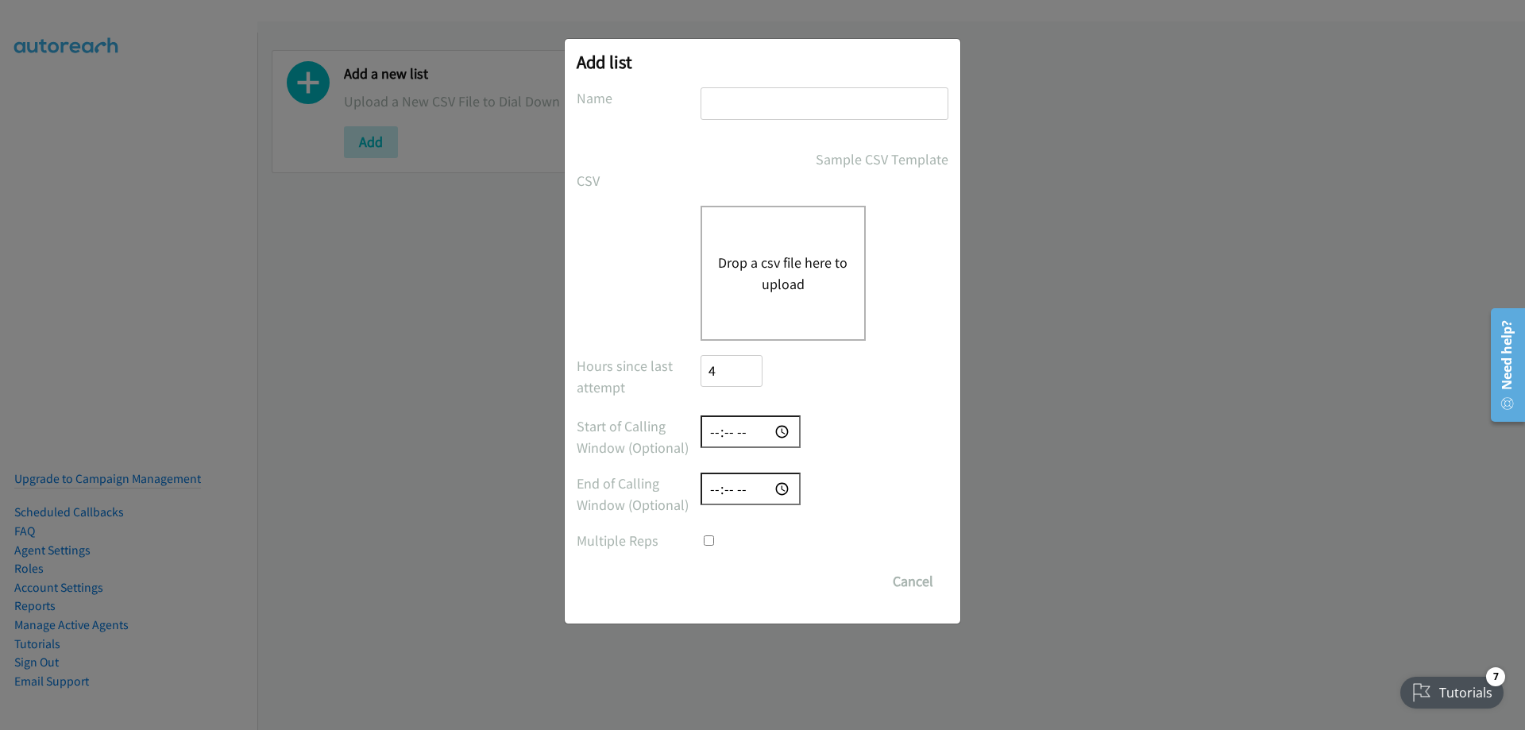
click at [802, 91] on input "text" at bounding box center [825, 103] width 248 height 33
type input "[PERSON_NAME]'s Leads 9.2"
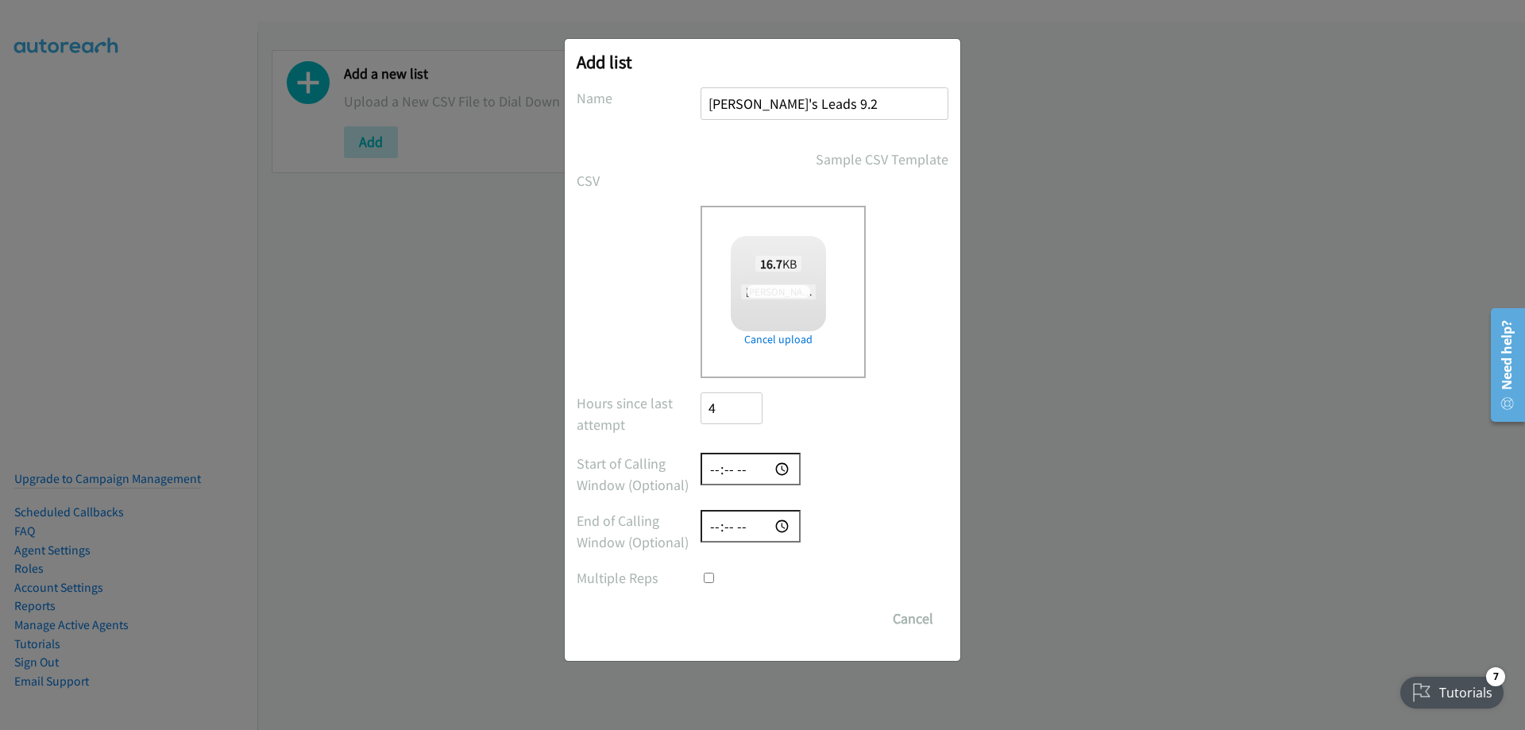
checkbox input "true"
click at [728, 615] on input "Save List" at bounding box center [742, 619] width 83 height 32
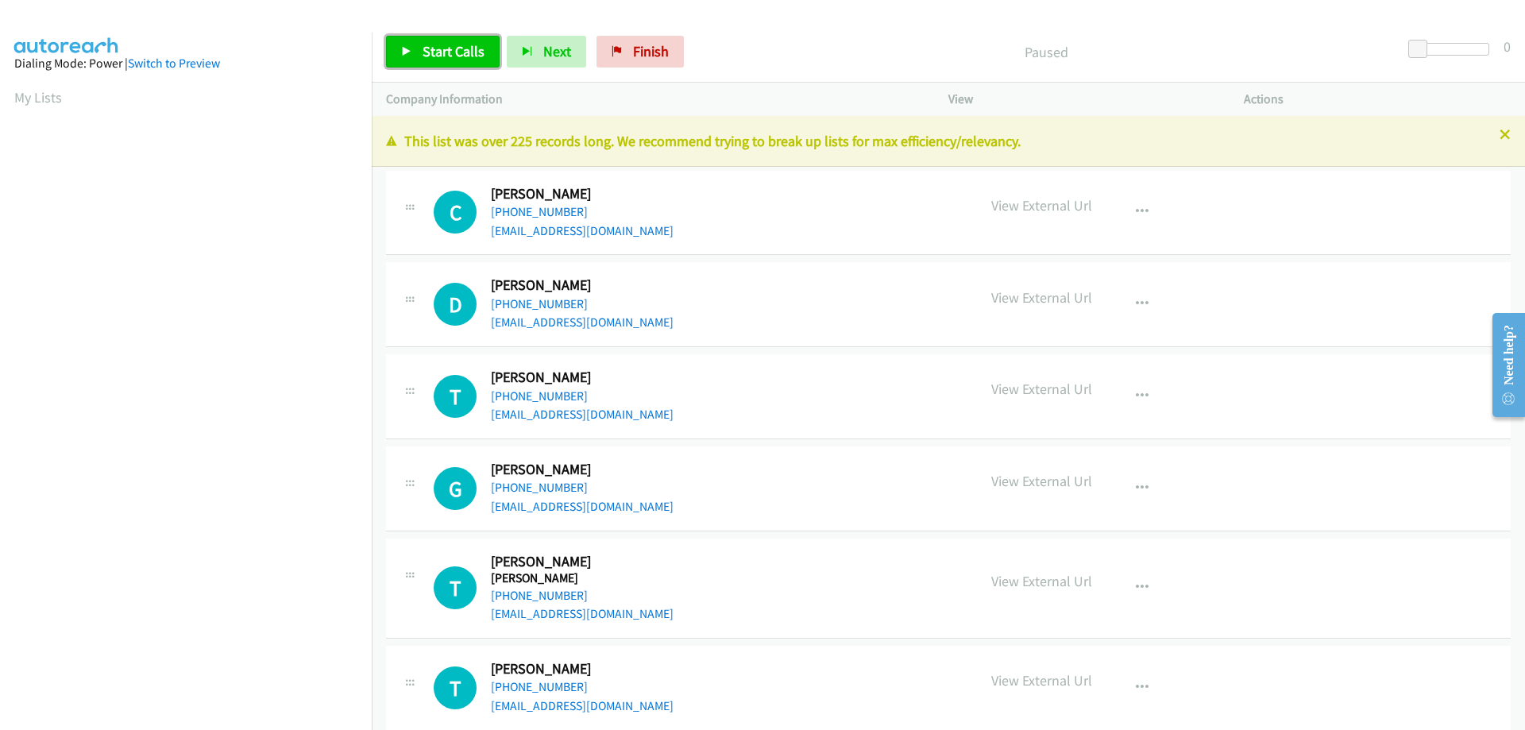
click at [450, 50] on span "Start Calls" at bounding box center [454, 51] width 62 height 18
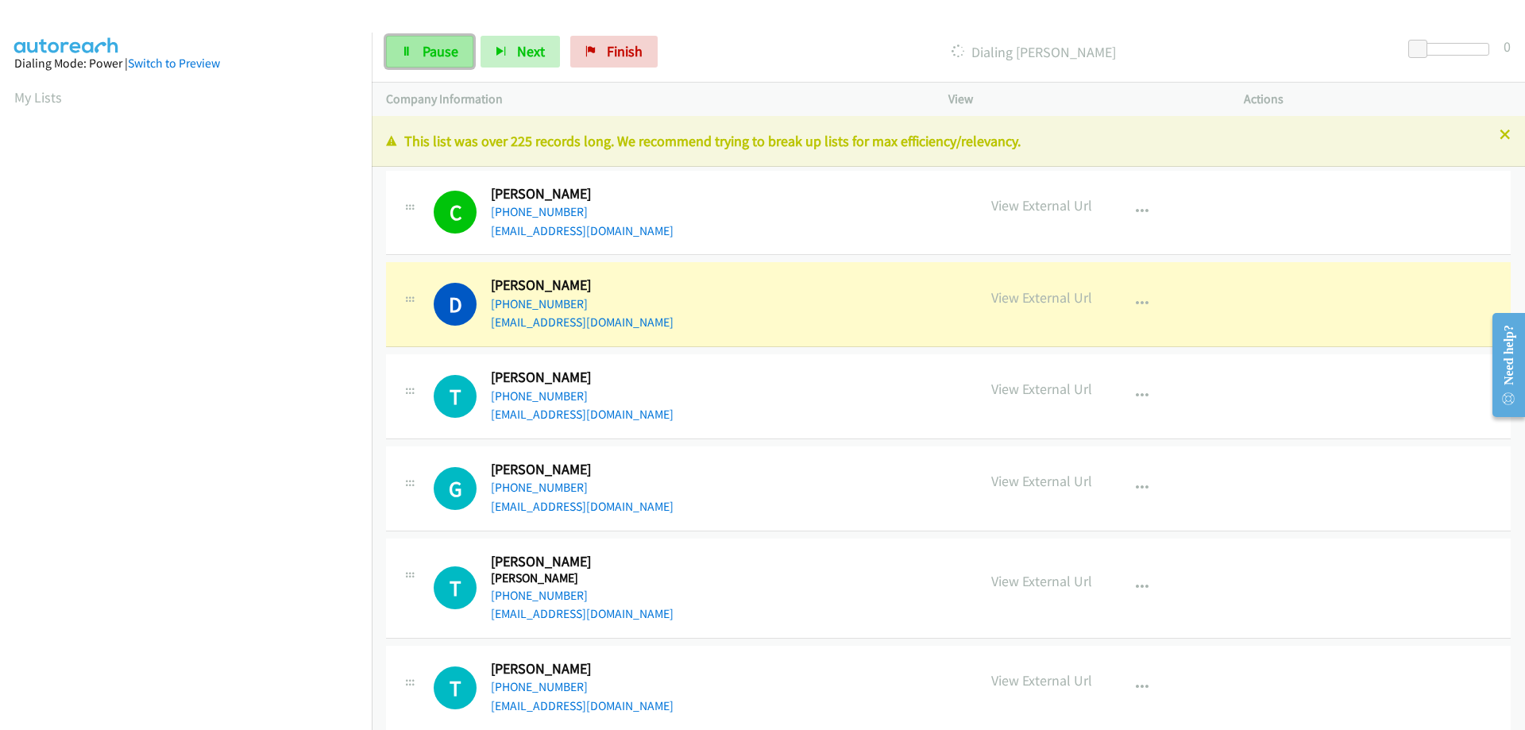
click at [439, 53] on span "Pause" at bounding box center [441, 51] width 36 height 18
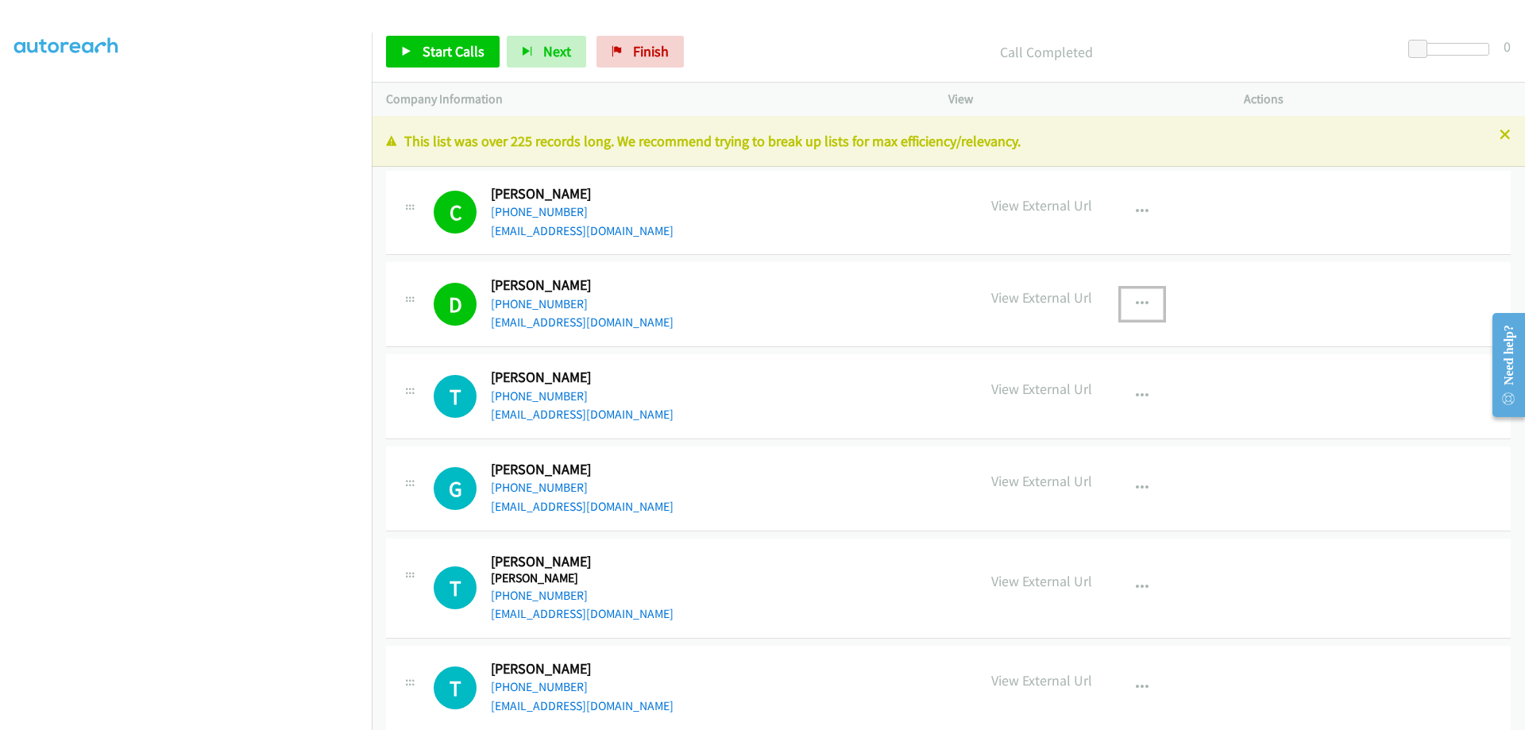
click at [1123, 295] on button "button" at bounding box center [1142, 304] width 43 height 32
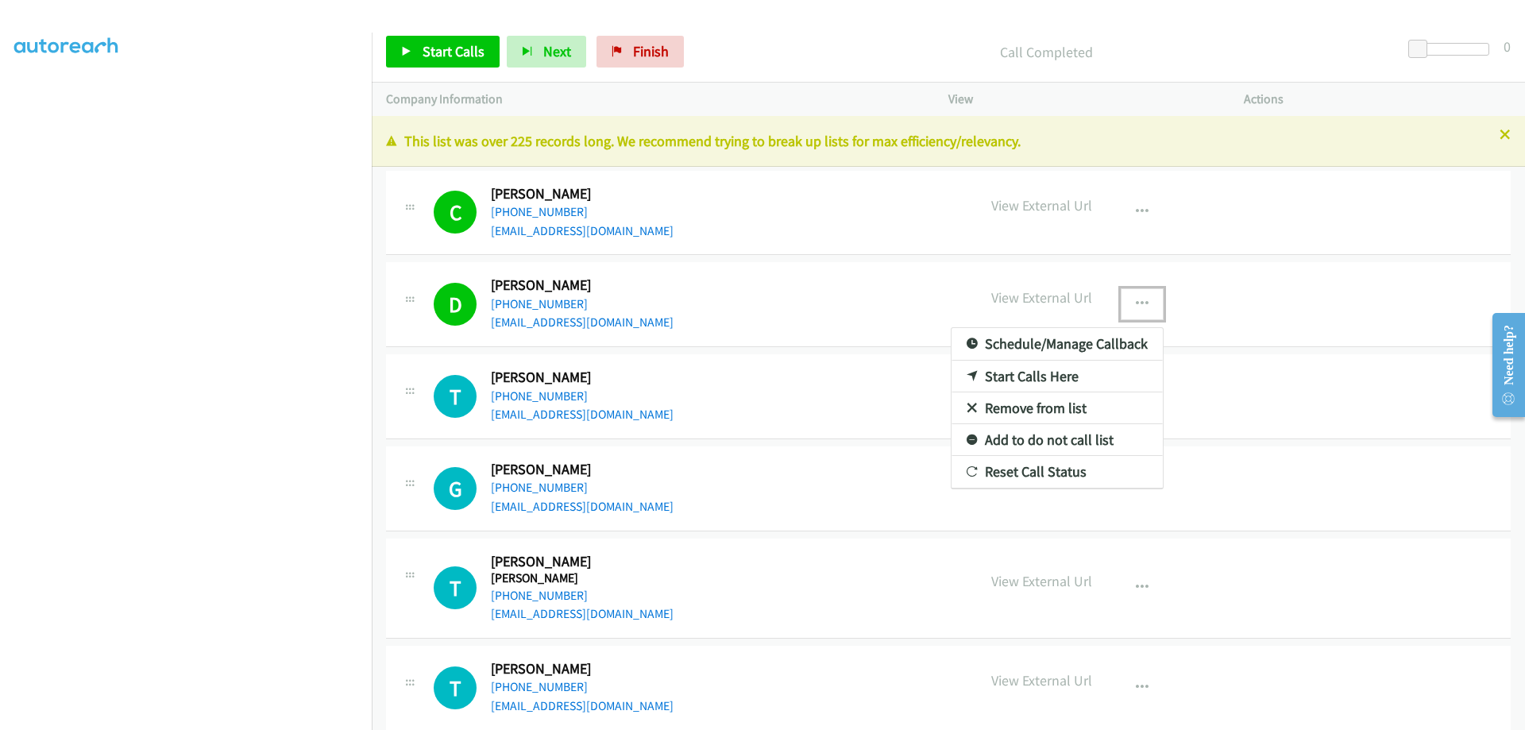
click at [1037, 404] on link "Remove from list" at bounding box center [1057, 408] width 211 height 32
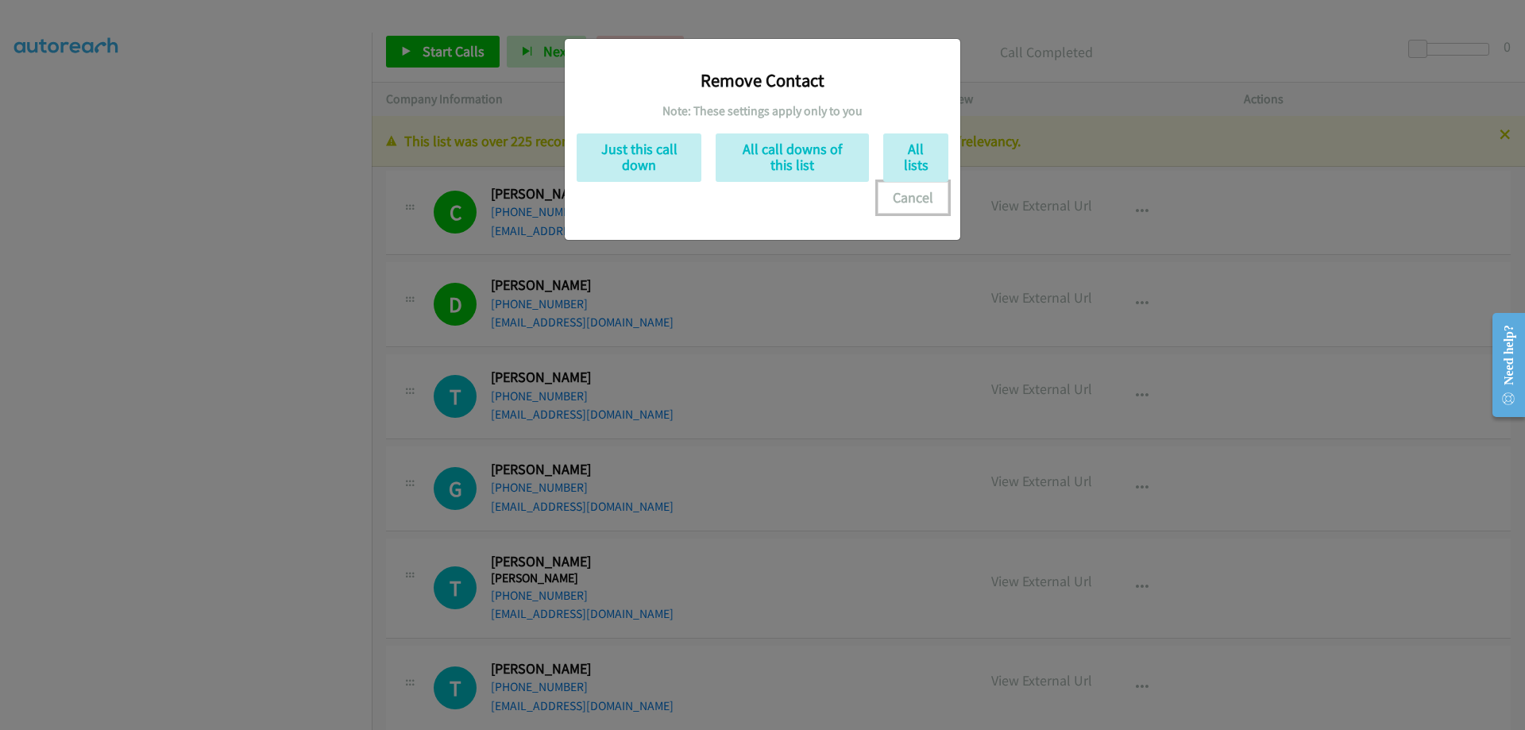
click at [923, 199] on button "Cancel" at bounding box center [913, 198] width 71 height 32
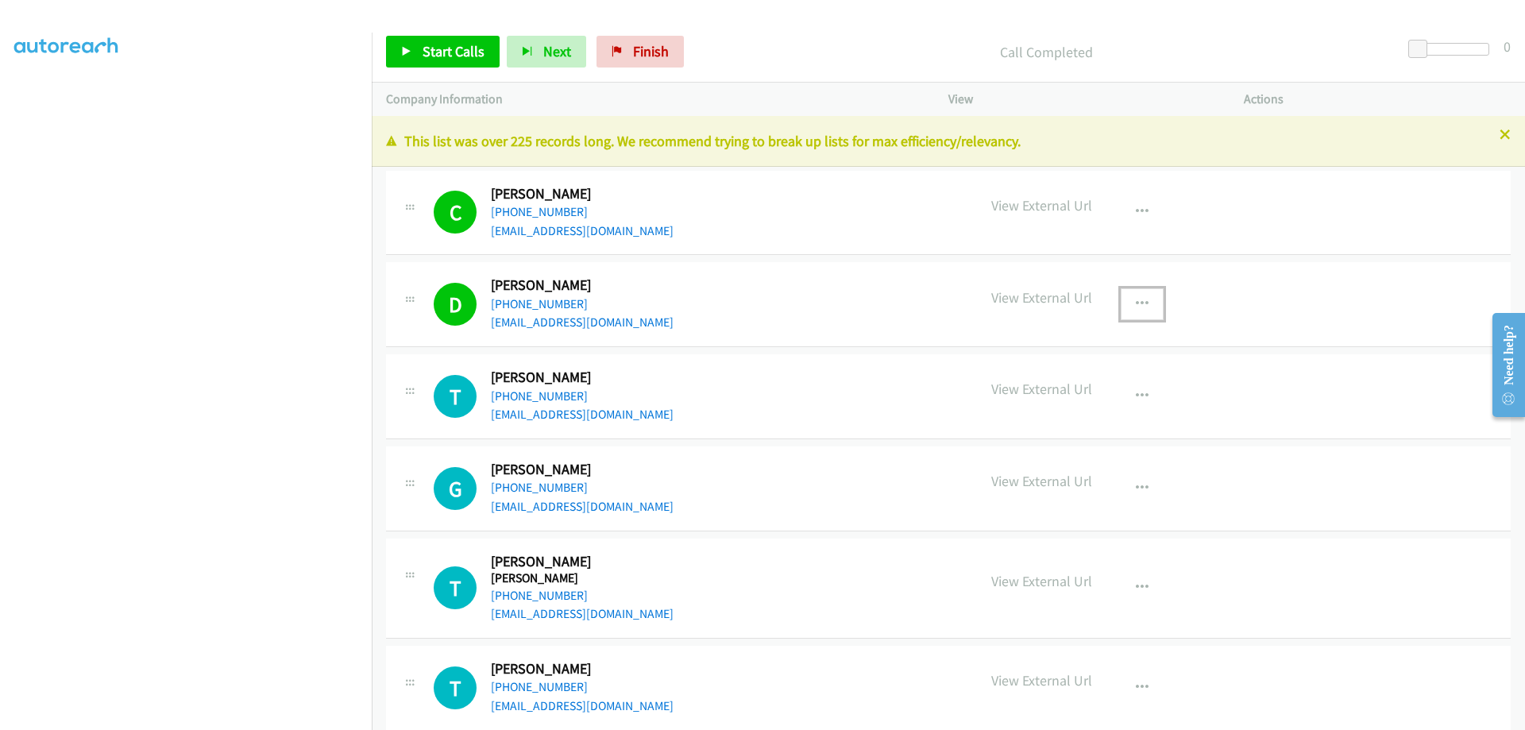
drag, startPoint x: 1141, startPoint y: 301, endPoint x: 1126, endPoint y: 207, distance: 95.7
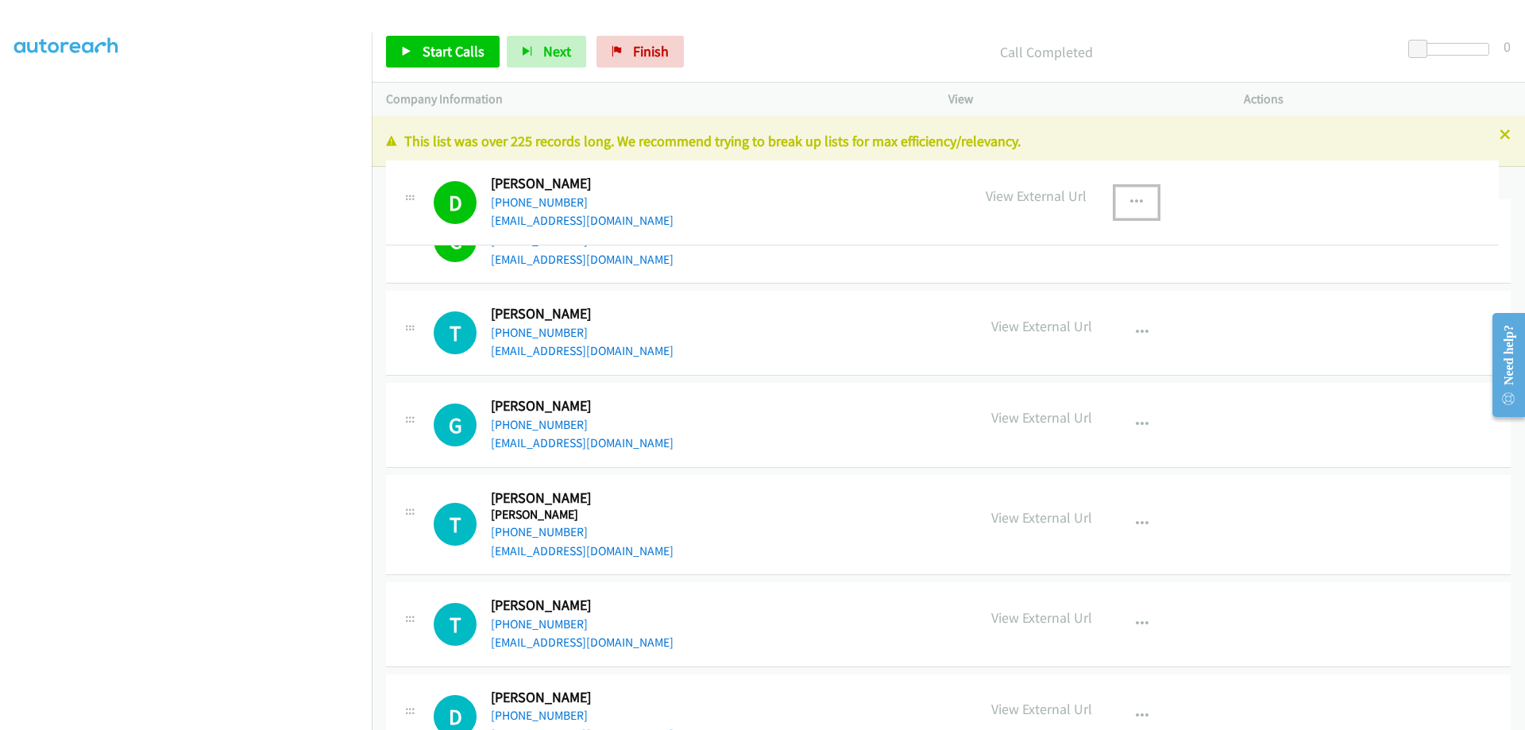
drag, startPoint x: 412, startPoint y: 284, endPoint x: 407, endPoint y: 192, distance: 92.3
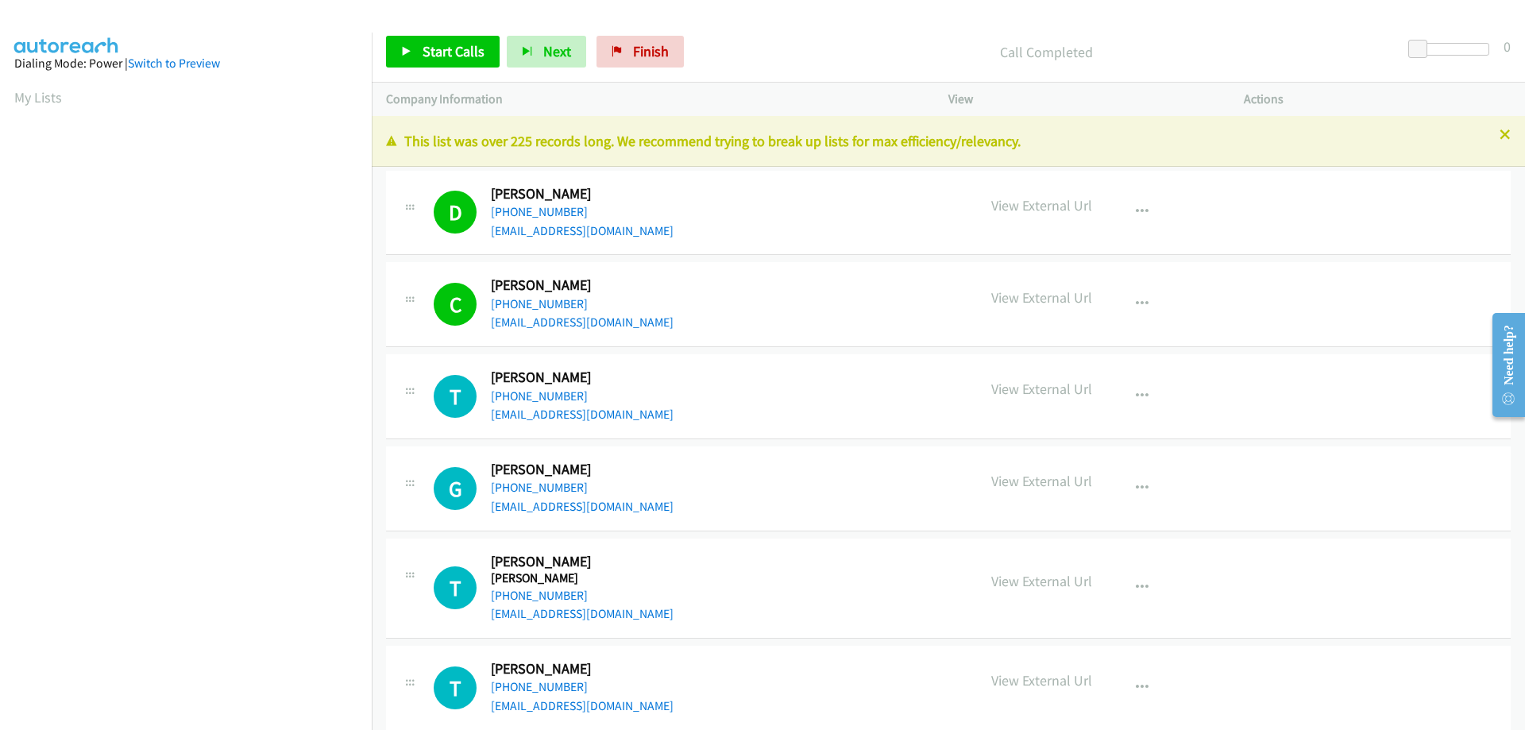
click at [38, 87] on section "My Lists" at bounding box center [185, 97] width 343 height 21
click at [59, 106] on link "My Lists" at bounding box center [38, 97] width 48 height 18
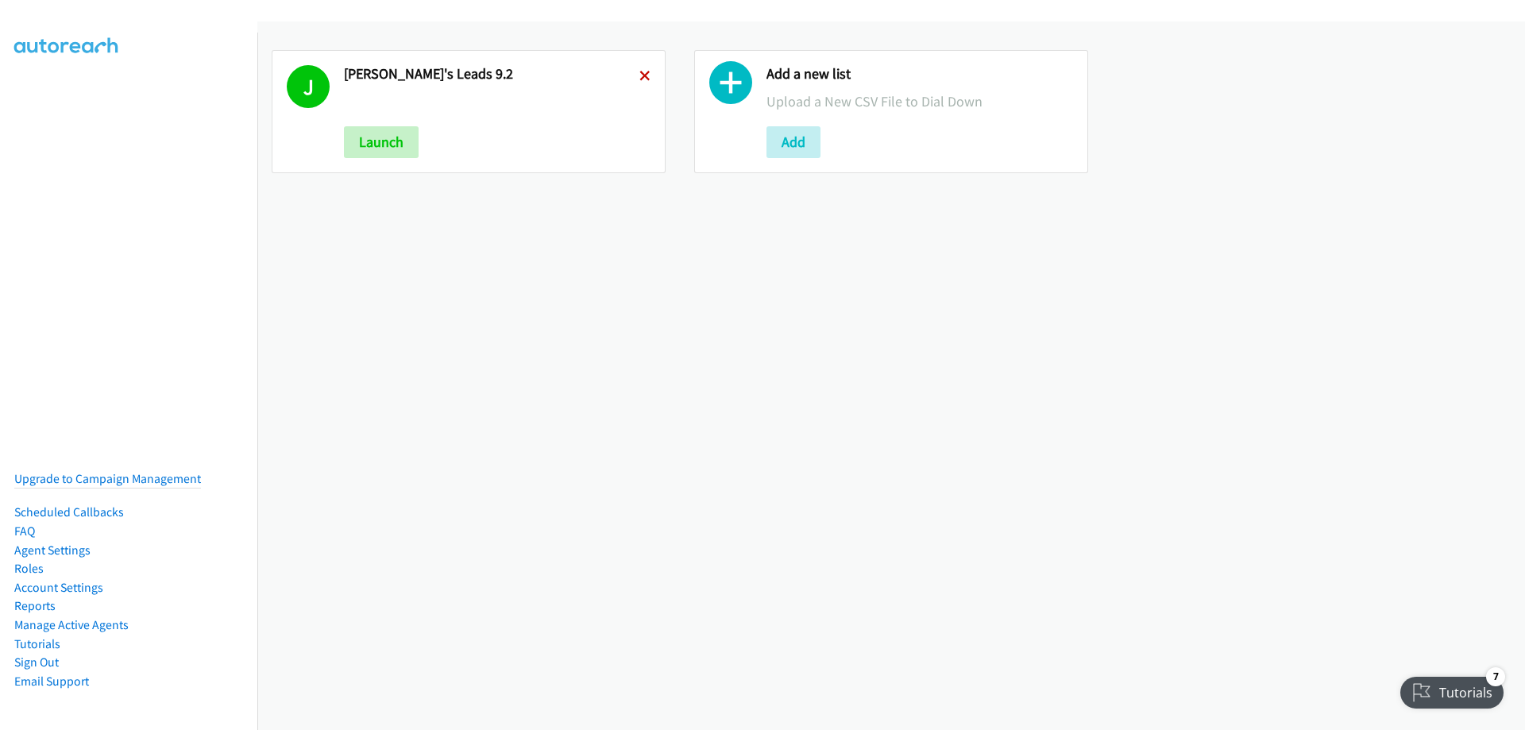
click at [640, 72] on icon at bounding box center [645, 77] width 11 height 11
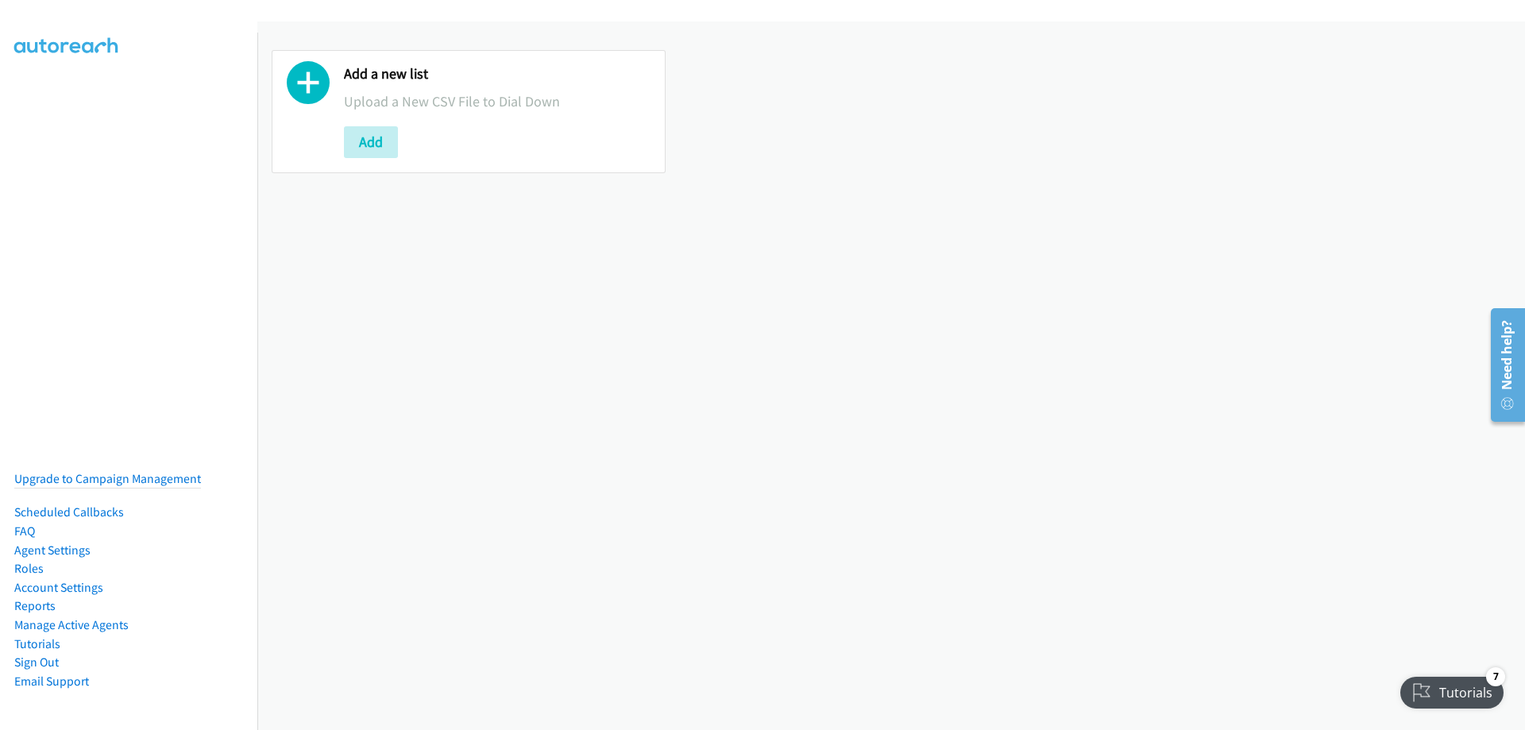
click at [398, 137] on div "Add" at bounding box center [497, 142] width 307 height 32
click at [389, 139] on button "Add" at bounding box center [371, 142] width 54 height 32
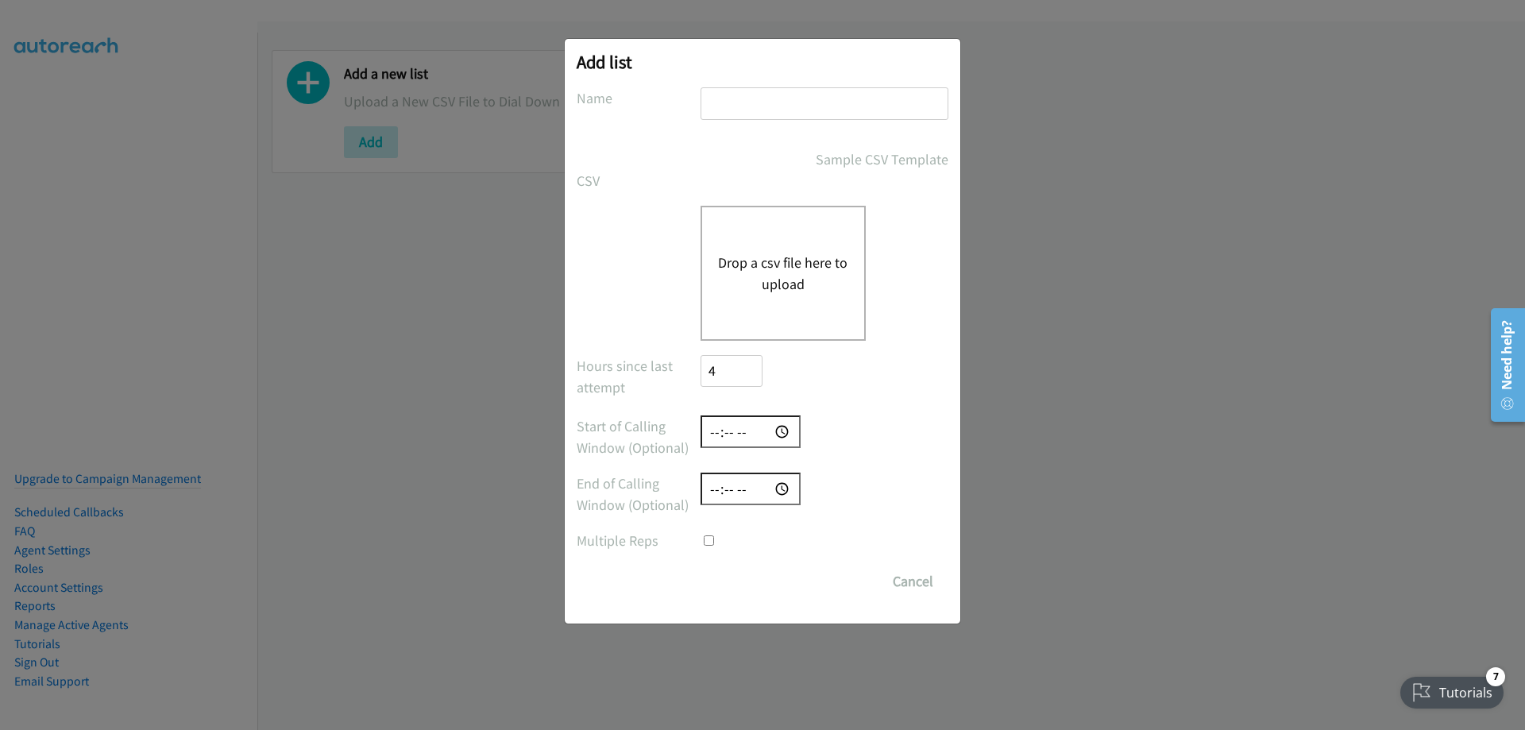
click at [748, 88] on input "text" at bounding box center [825, 103] width 248 height 33
type input "[PERSON_NAME]'s Leads 9.2"
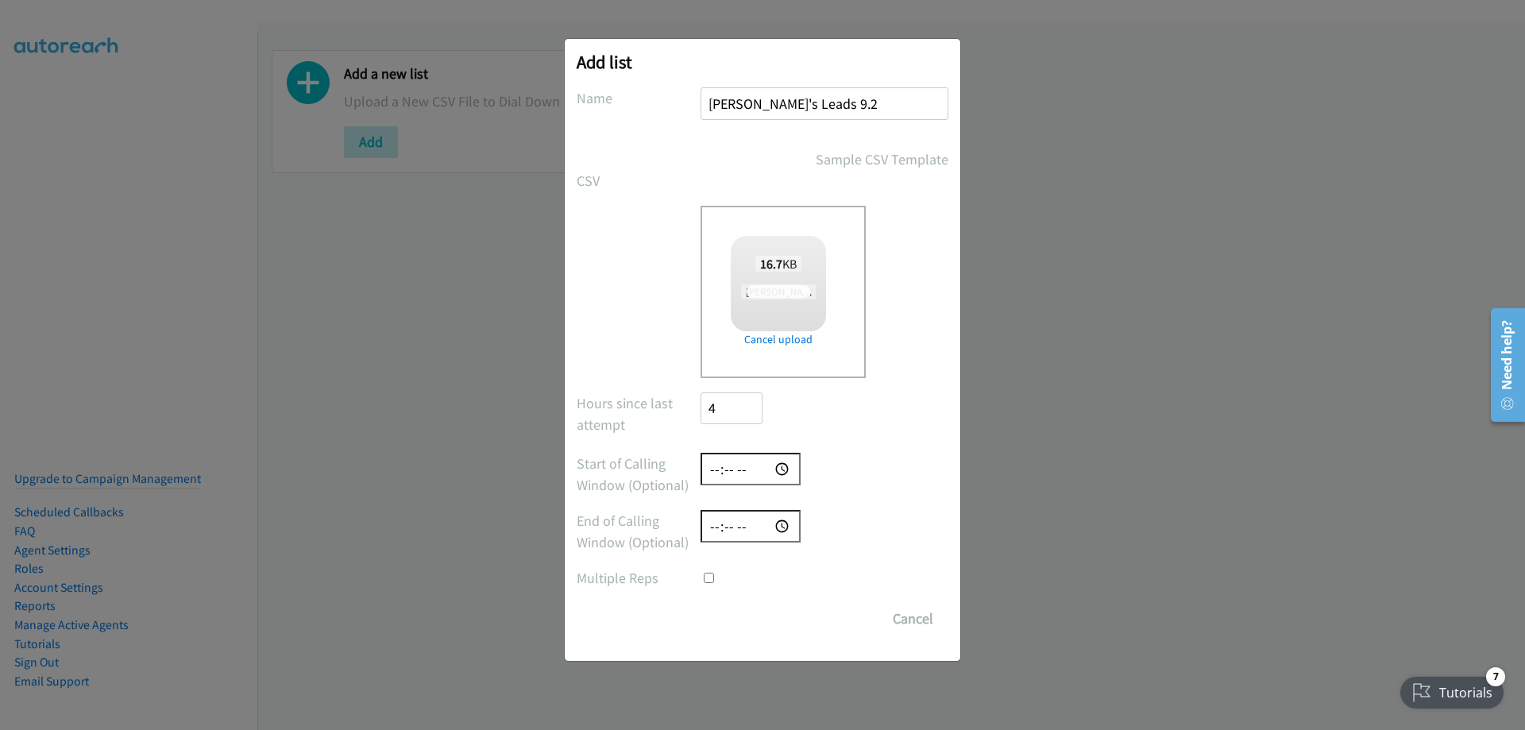
checkbox input "true"
click at [708, 465] on input "time" at bounding box center [751, 469] width 100 height 33
type input "09:30"
type input "16:30"
click at [721, 616] on input "Save List" at bounding box center [742, 619] width 83 height 32
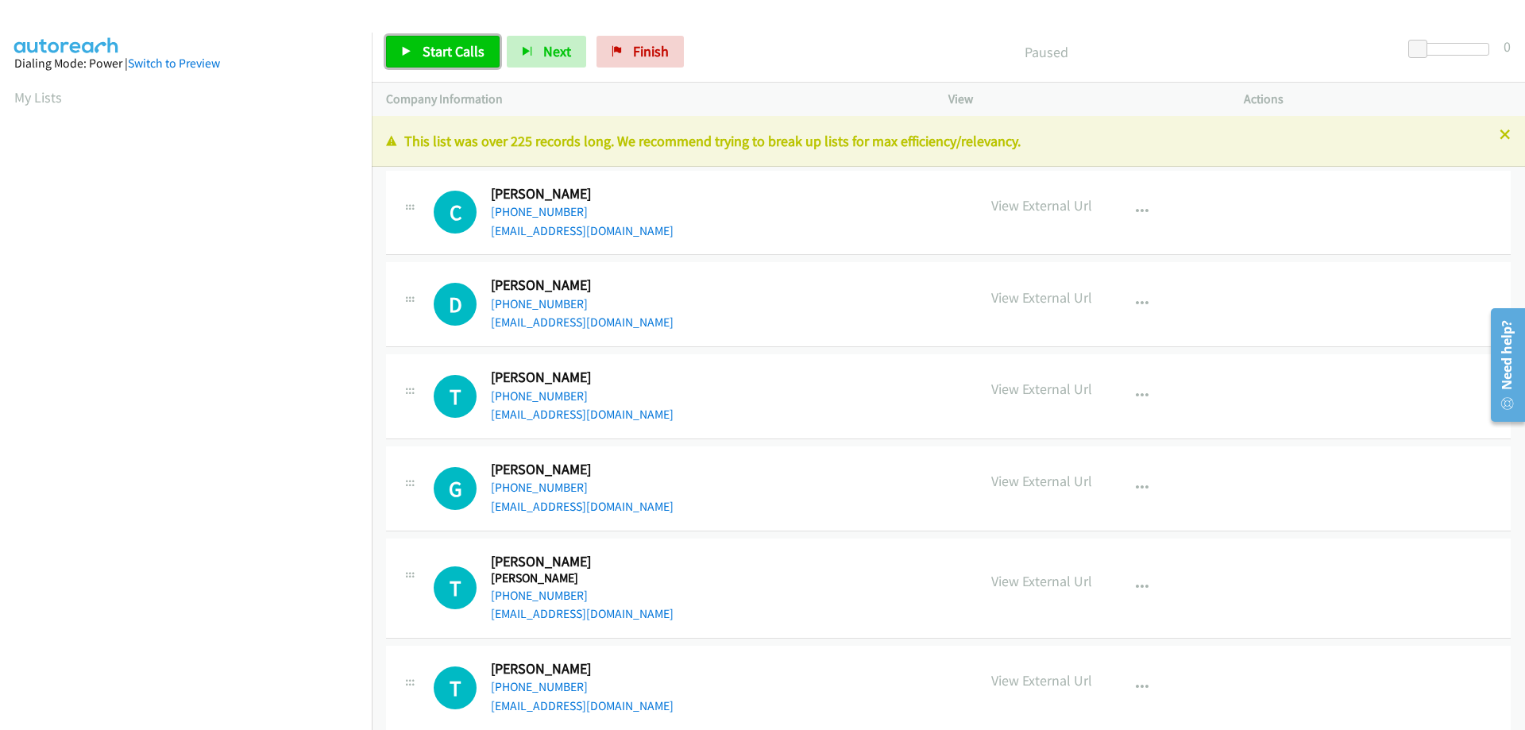
click at [435, 42] on span "Start Calls" at bounding box center [454, 51] width 62 height 18
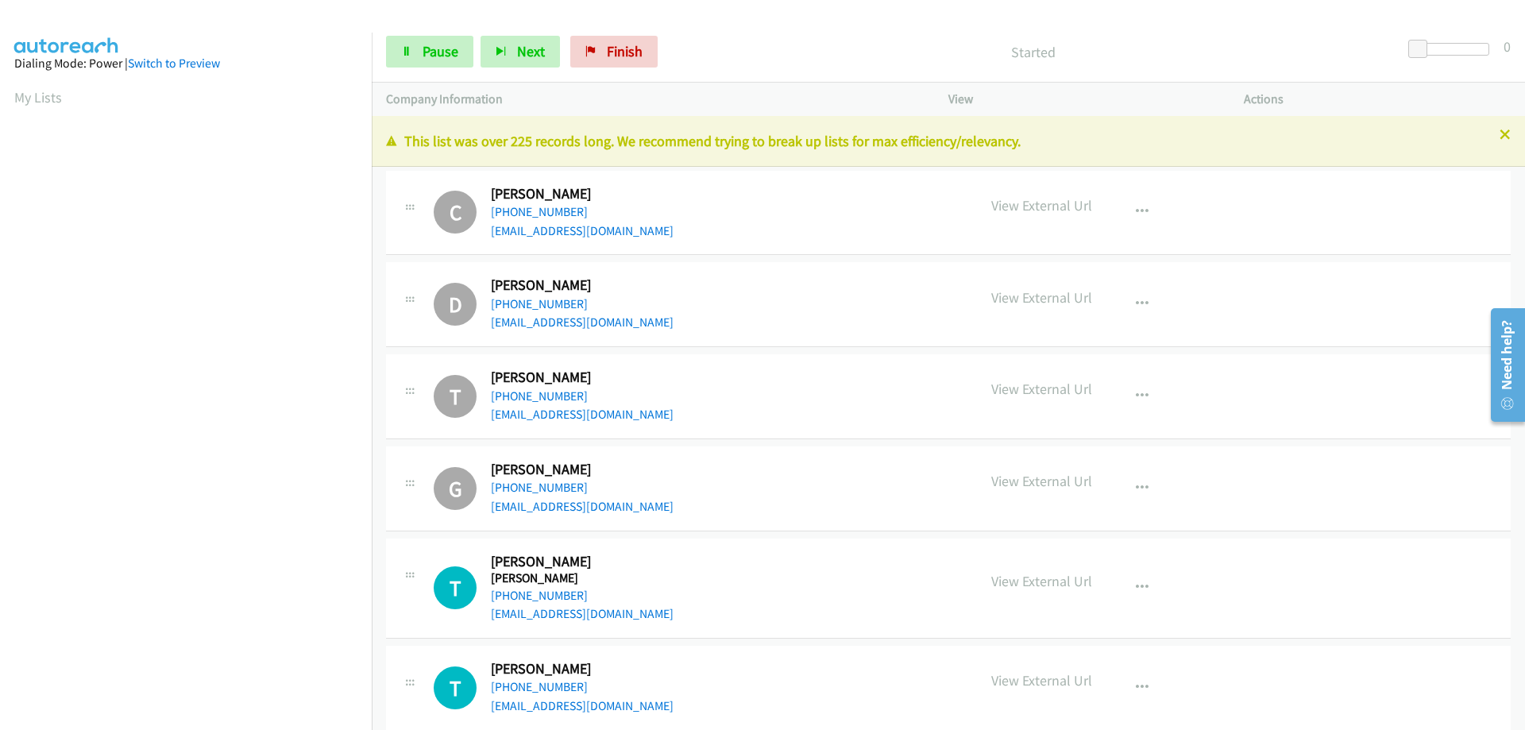
scroll to position [160, 0]
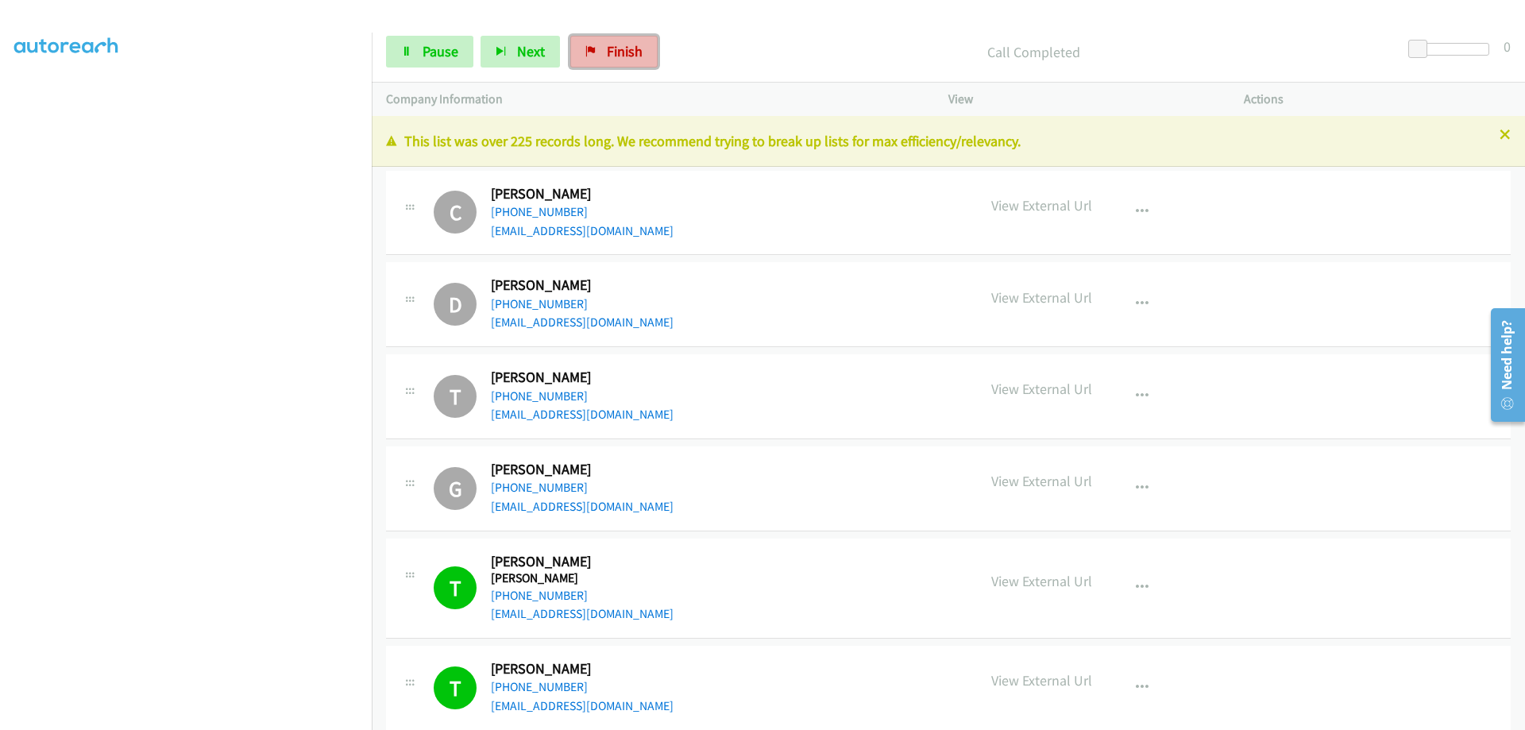
click at [607, 45] on span "Finish" at bounding box center [625, 51] width 36 height 18
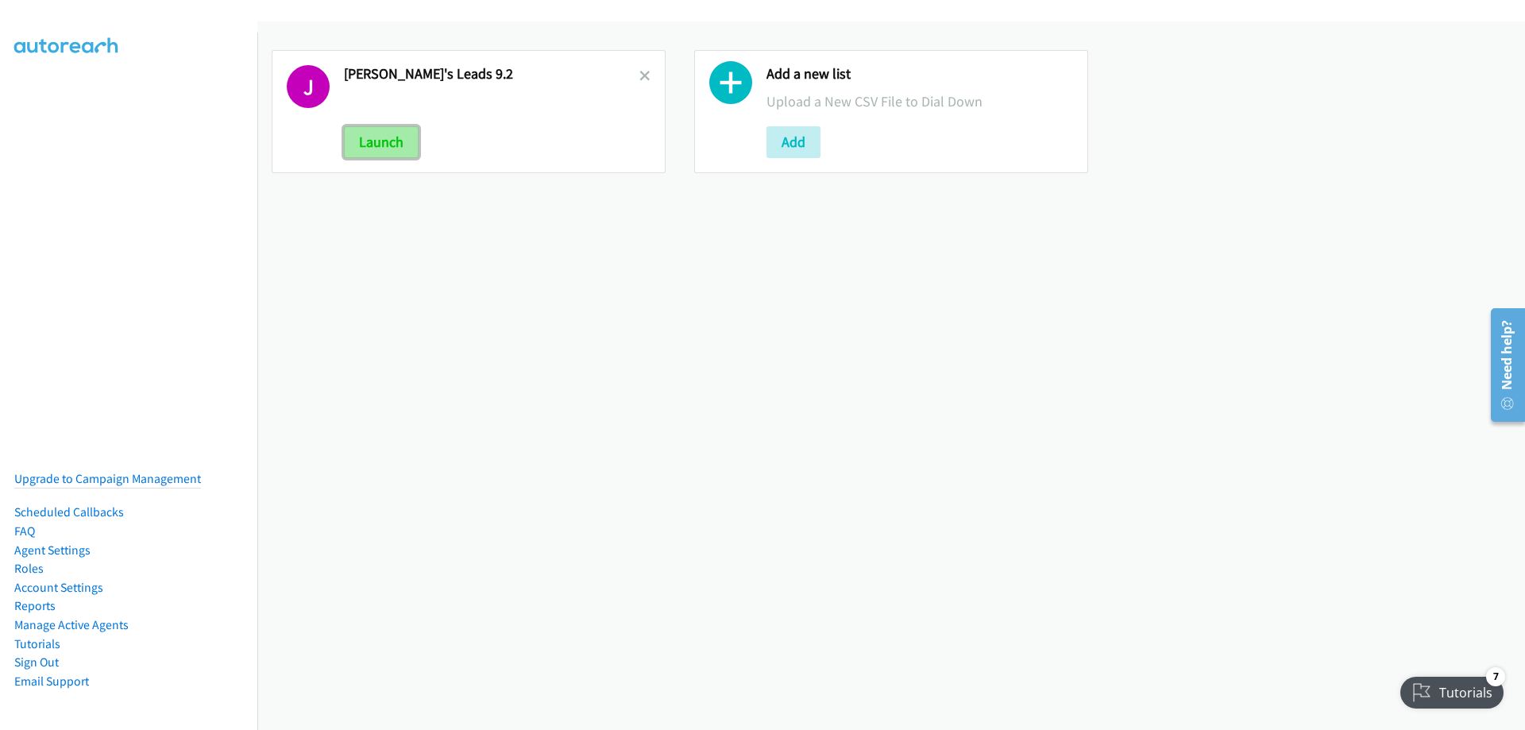
click at [385, 143] on button "Launch" at bounding box center [381, 142] width 75 height 32
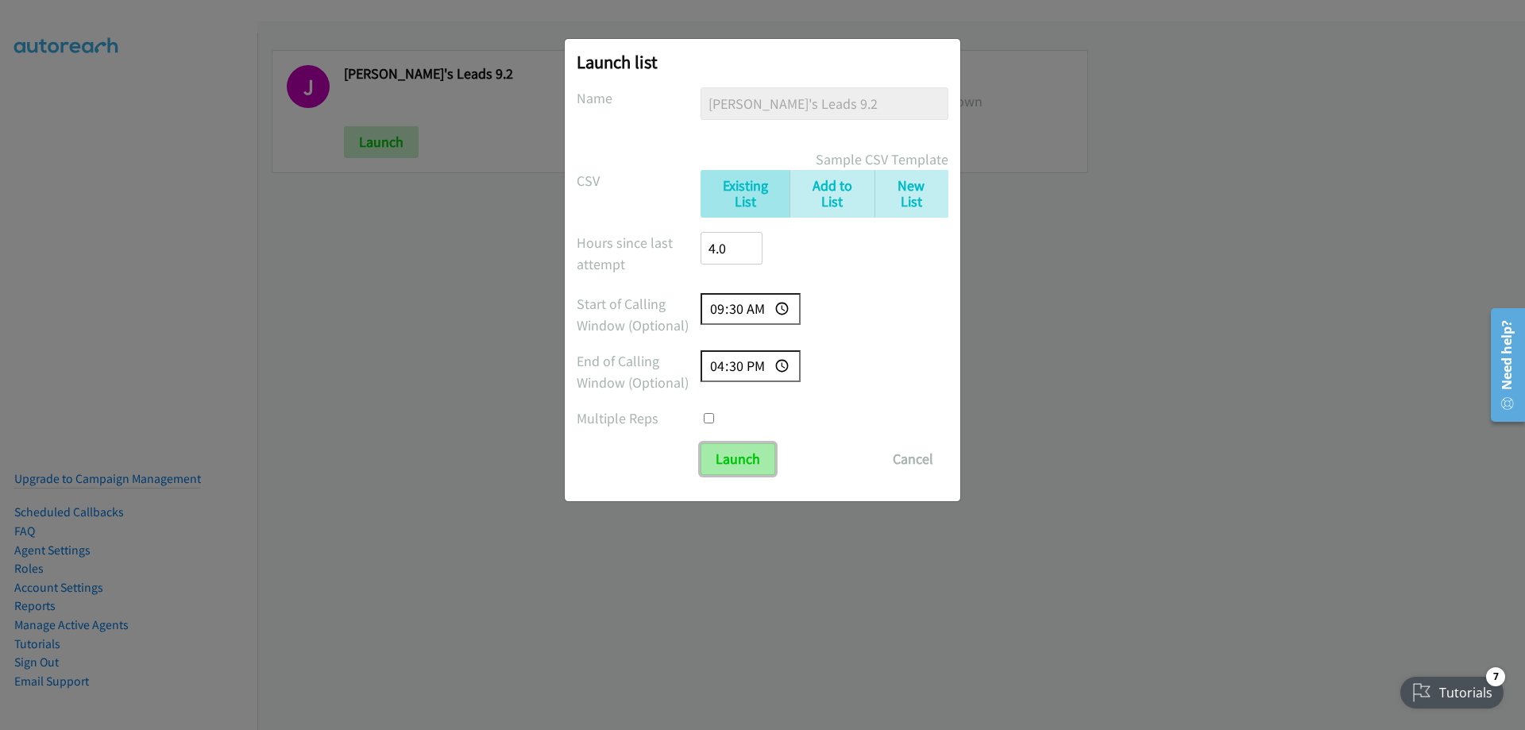
click at [739, 459] on input "Launch" at bounding box center [738, 459] width 75 height 32
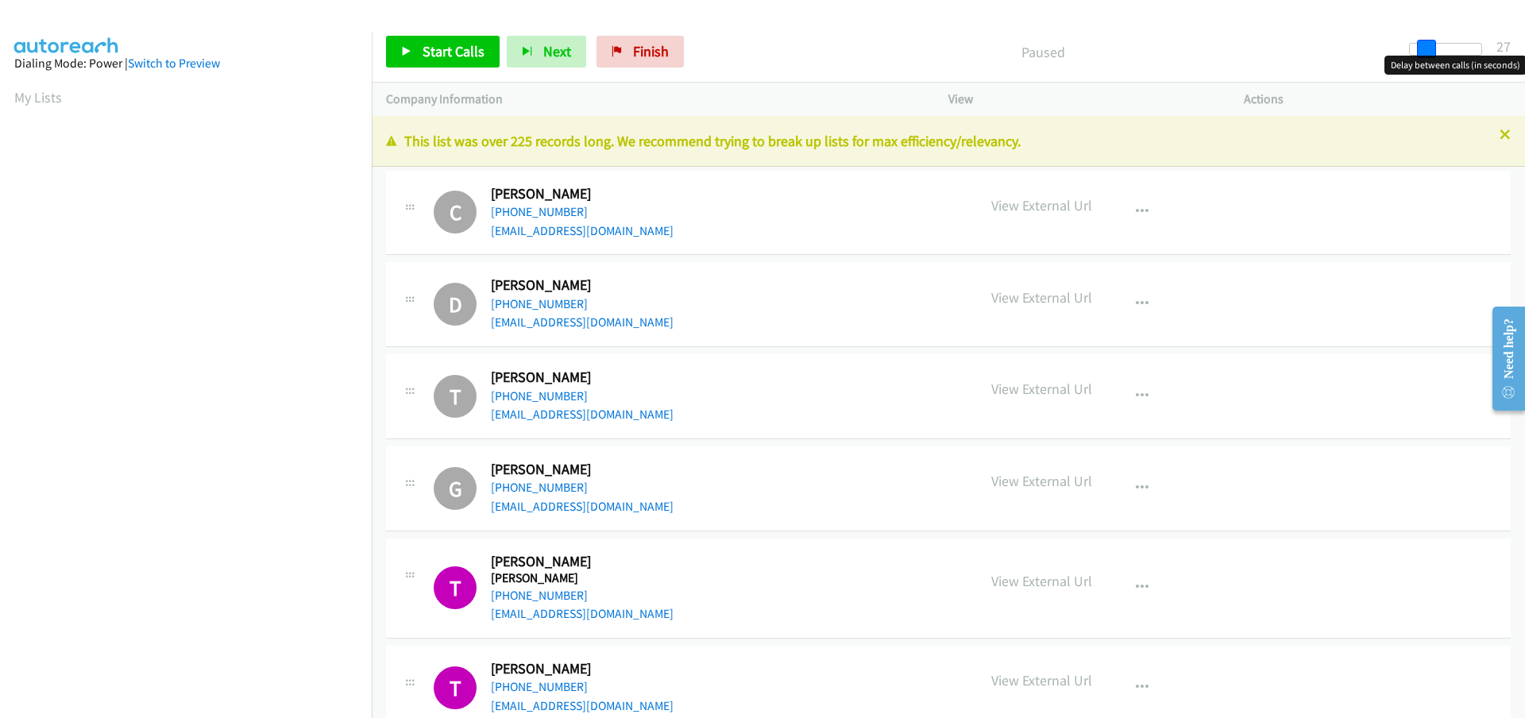
drag, startPoint x: 1421, startPoint y: 53, endPoint x: 1437, endPoint y: 52, distance: 16.0
click at [1437, 52] on div at bounding box center [1445, 49] width 73 height 13
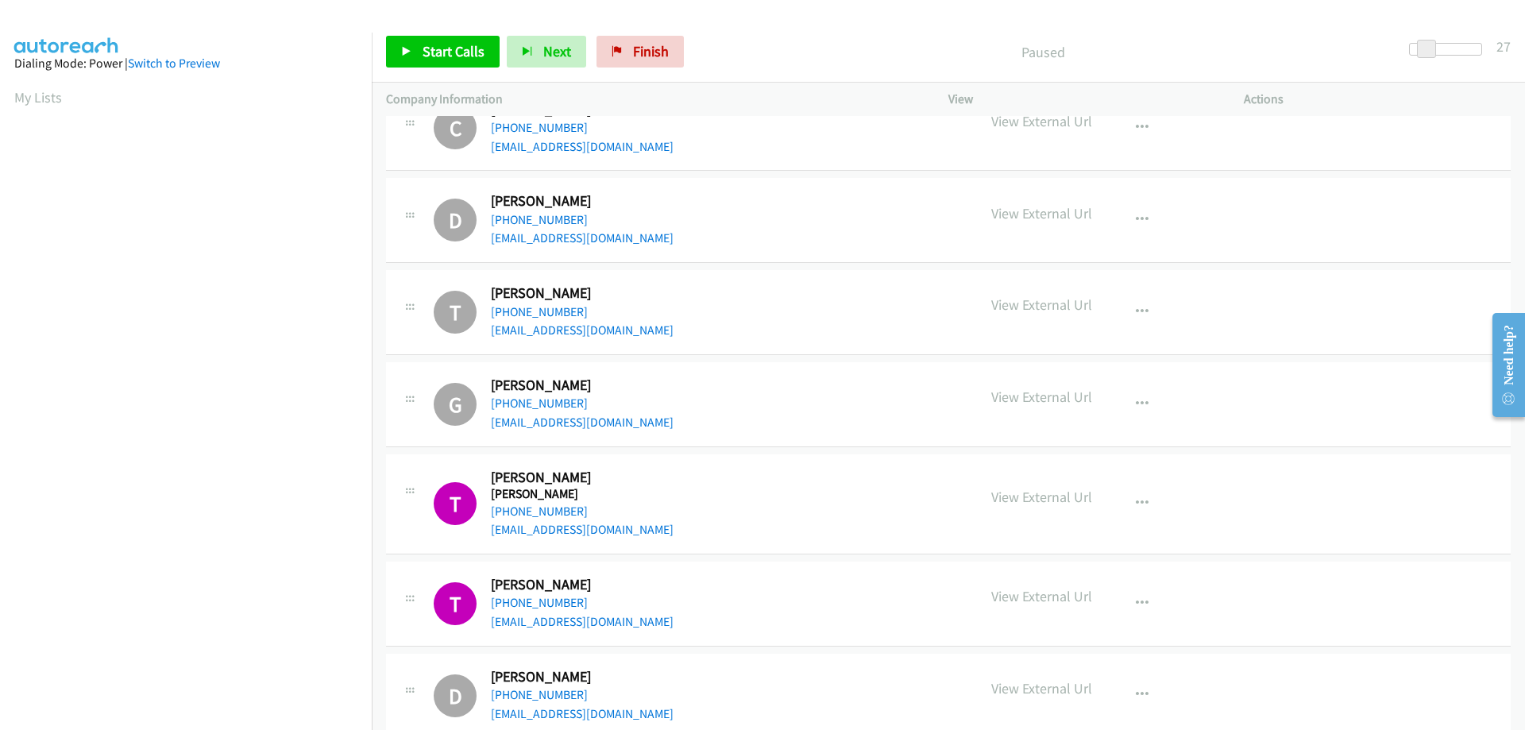
scroll to position [159, 0]
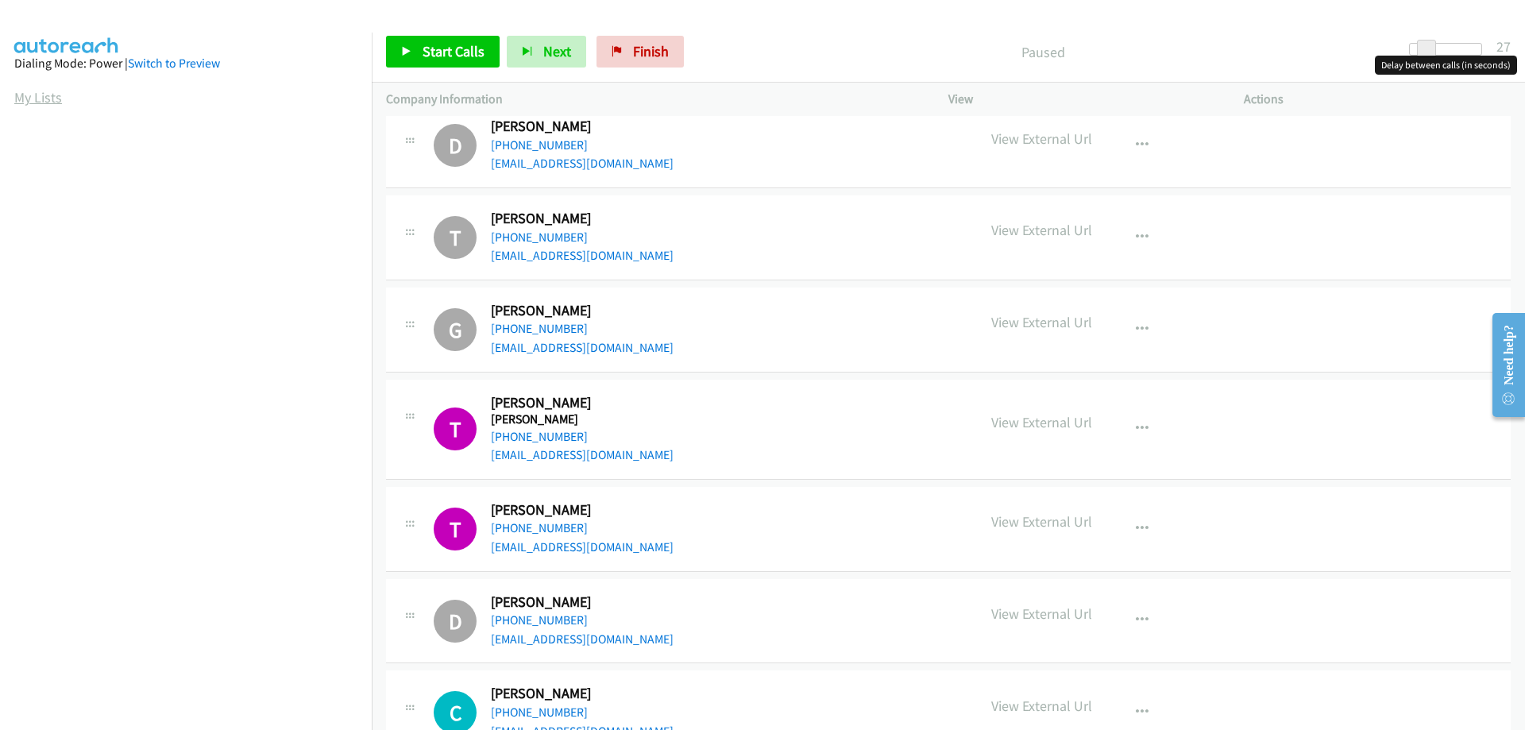
click at [29, 95] on link "My Lists" at bounding box center [38, 97] width 48 height 18
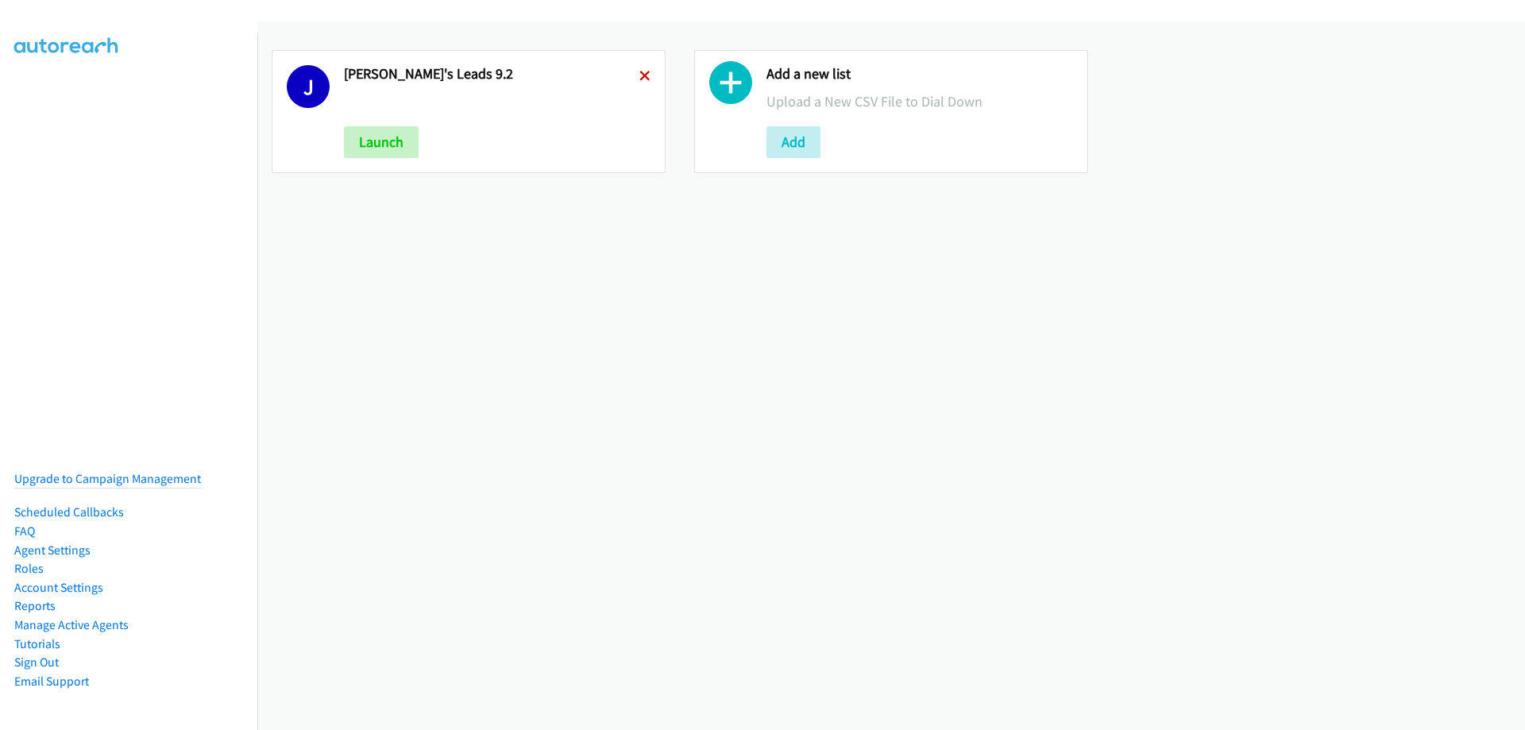
click at [640, 73] on icon at bounding box center [645, 77] width 11 height 11
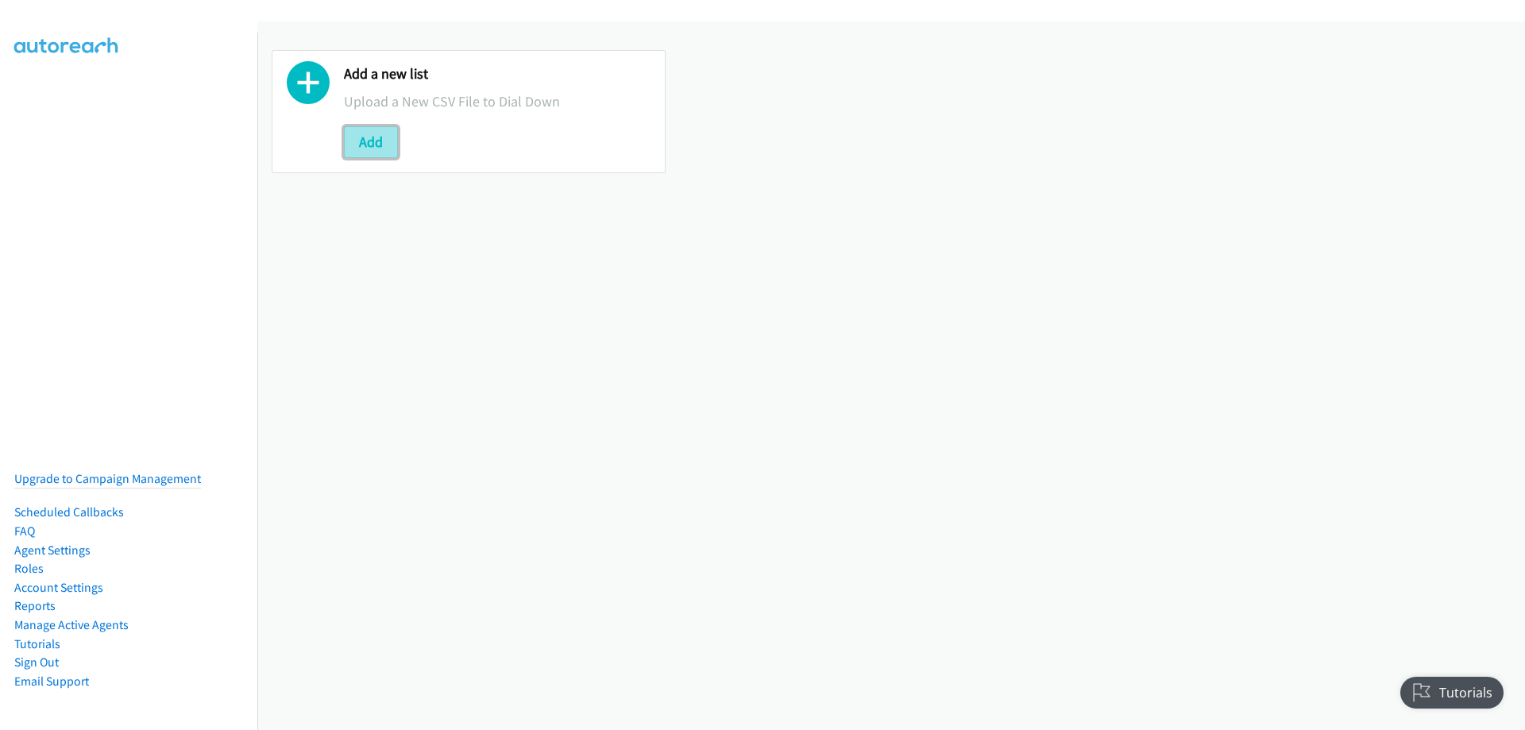
click at [350, 142] on button "Add" at bounding box center [371, 142] width 54 height 32
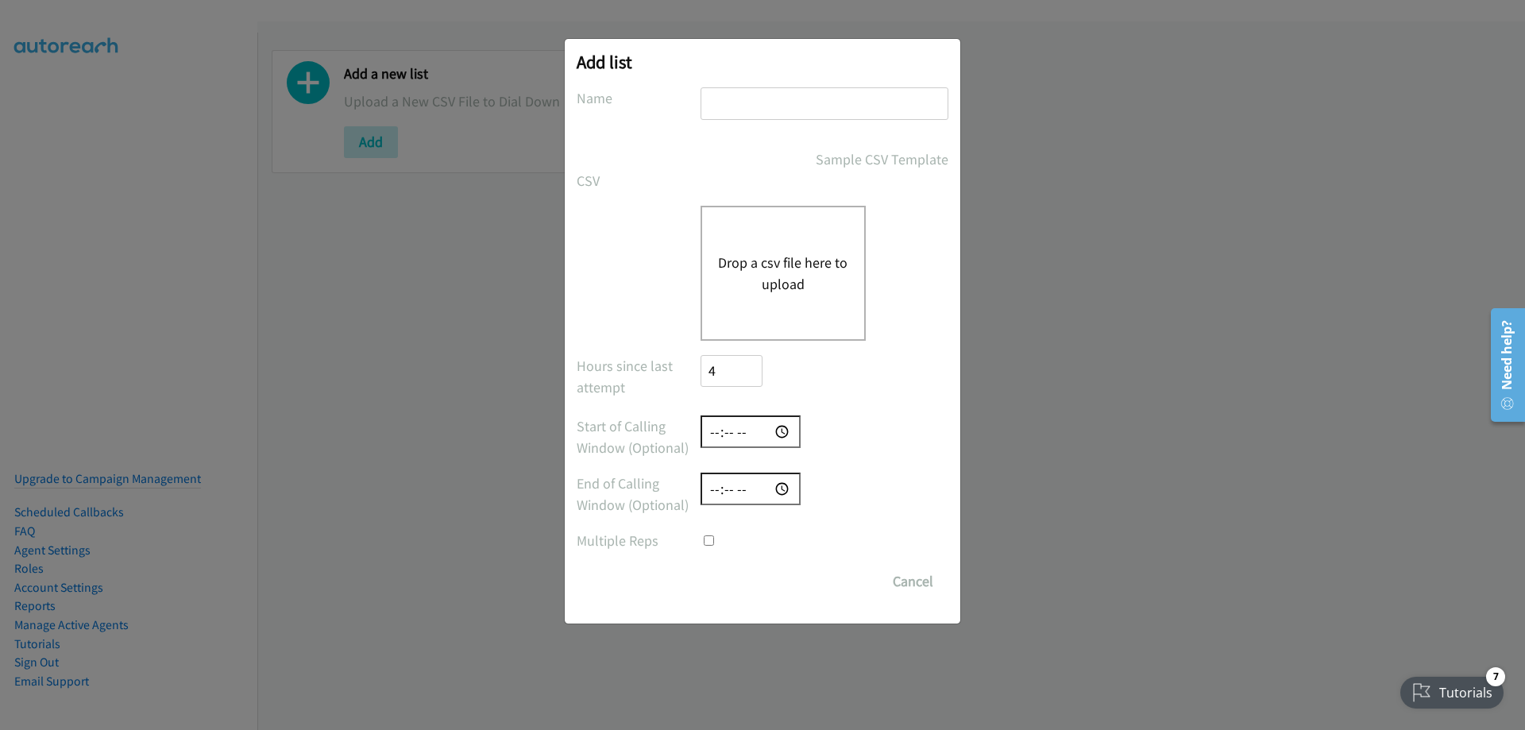
click at [768, 91] on input "text" at bounding box center [825, 103] width 248 height 33
type input "[PERSON_NAME]'s Leads 9.2"
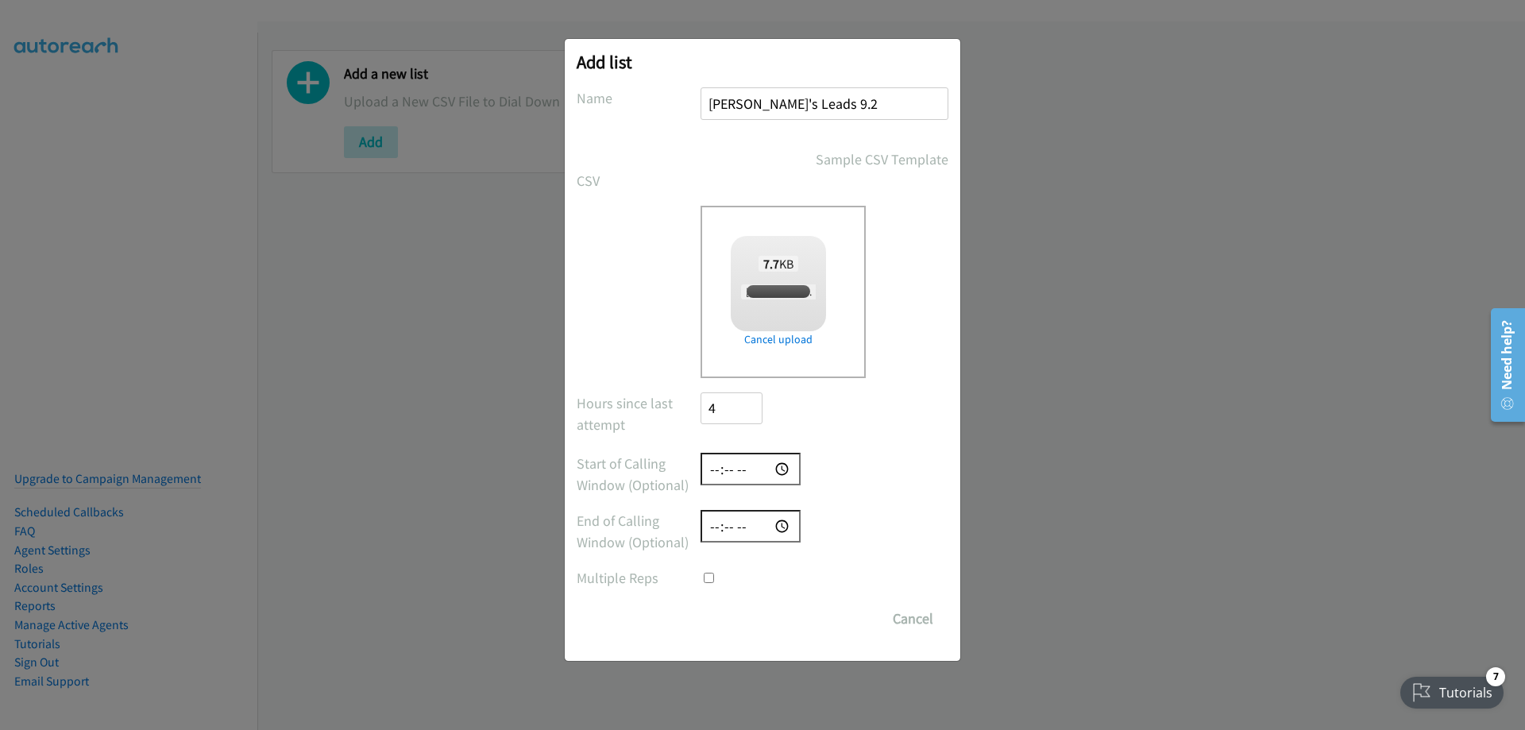
checkbox input "true"
click at [705, 468] on input "time" at bounding box center [751, 469] width 100 height 33
type input "09:00"
type input "16:30"
click at [755, 610] on input "Save List" at bounding box center [742, 619] width 83 height 32
